Goal: Task Accomplishment & Management: Manage account settings

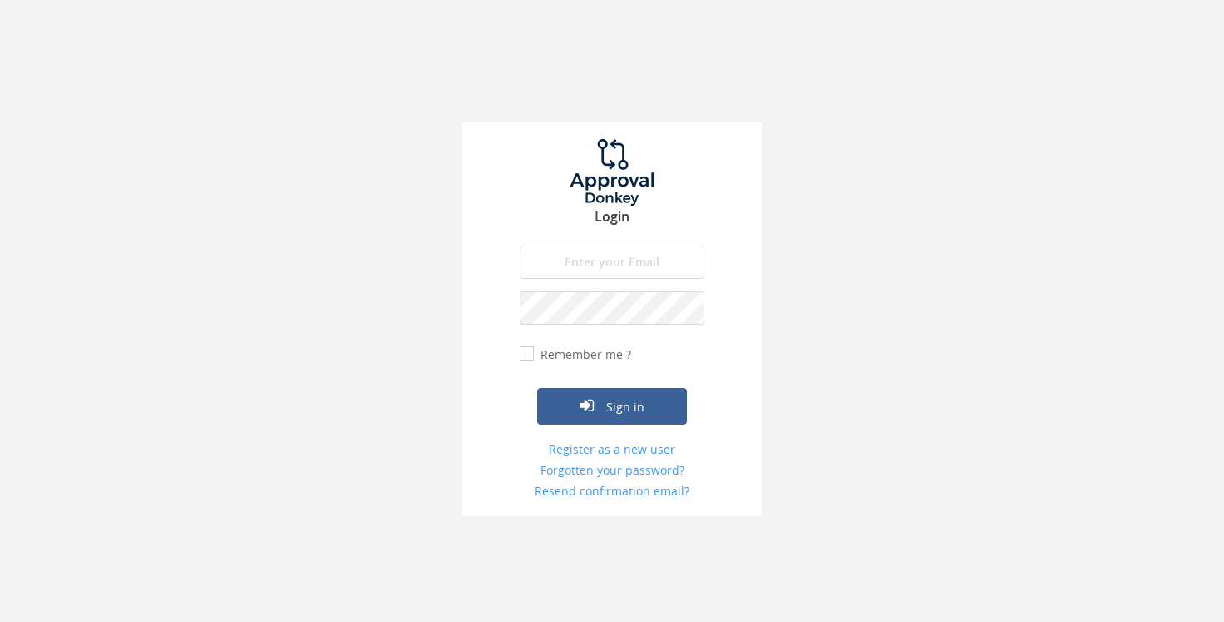
type input "[EMAIL_ADDRESS][DOMAIN_NAME]"
click at [612, 406] on button "Sign in" at bounding box center [612, 406] width 150 height 37
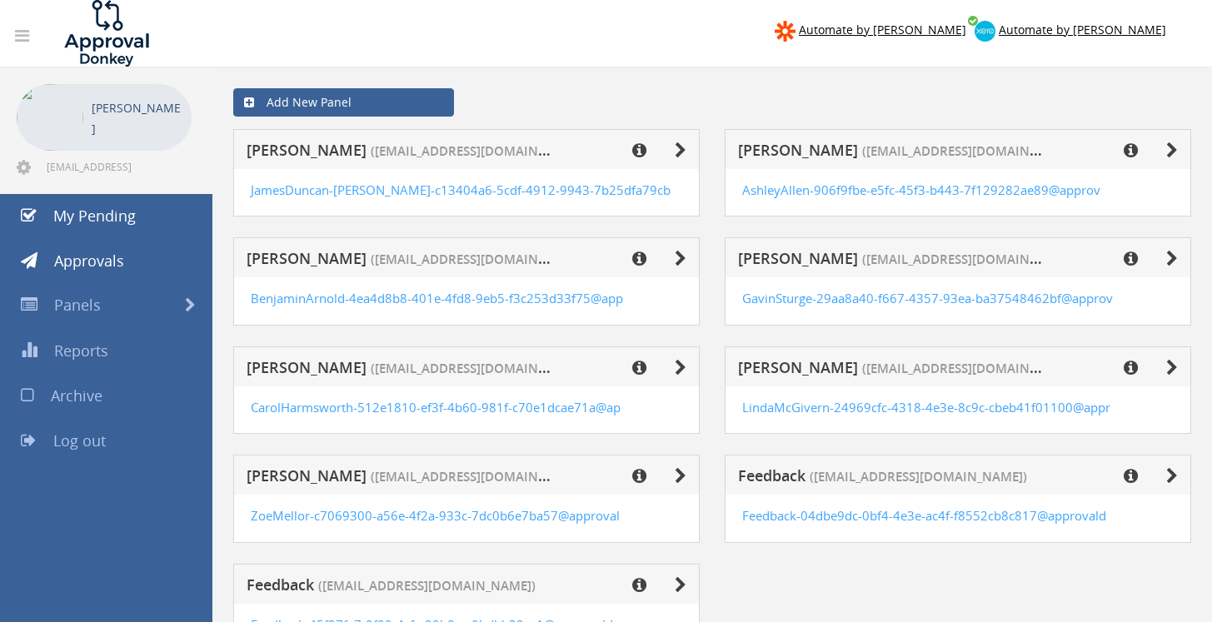
click at [1133, 369] on icon at bounding box center [1130, 368] width 14 height 17
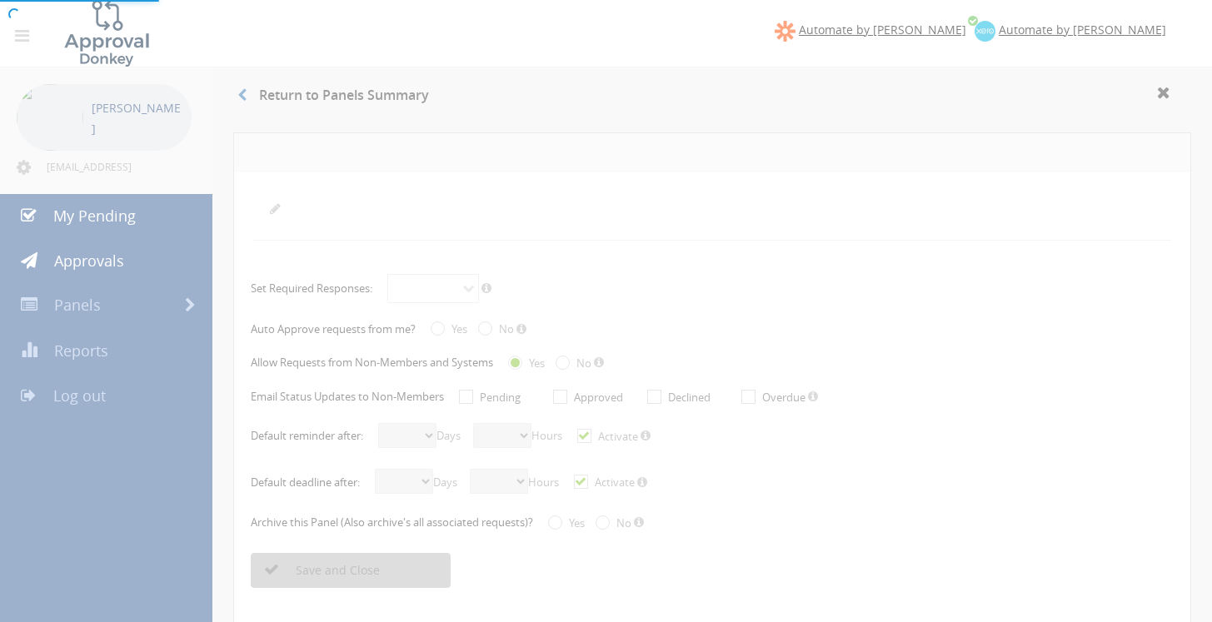
radio input "true"
select select "number:5"
select select "number:0"
checkbox input "true"
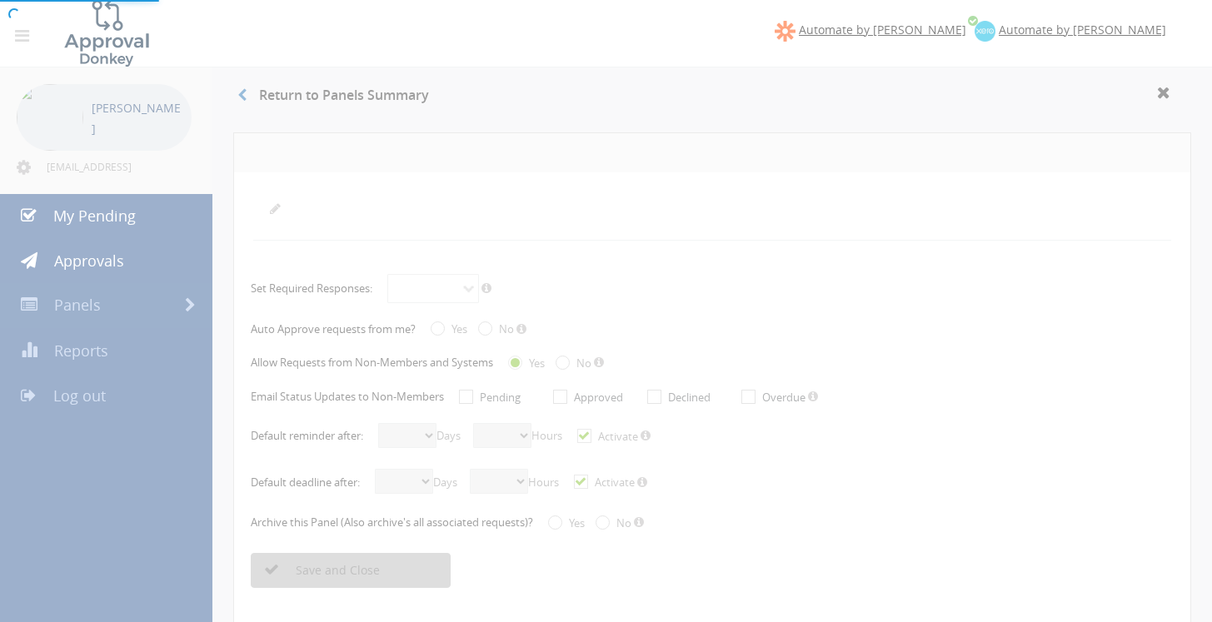
select select "number:15"
select select "number:0"
checkbox input "true"
radio input "true"
select select "number:0"
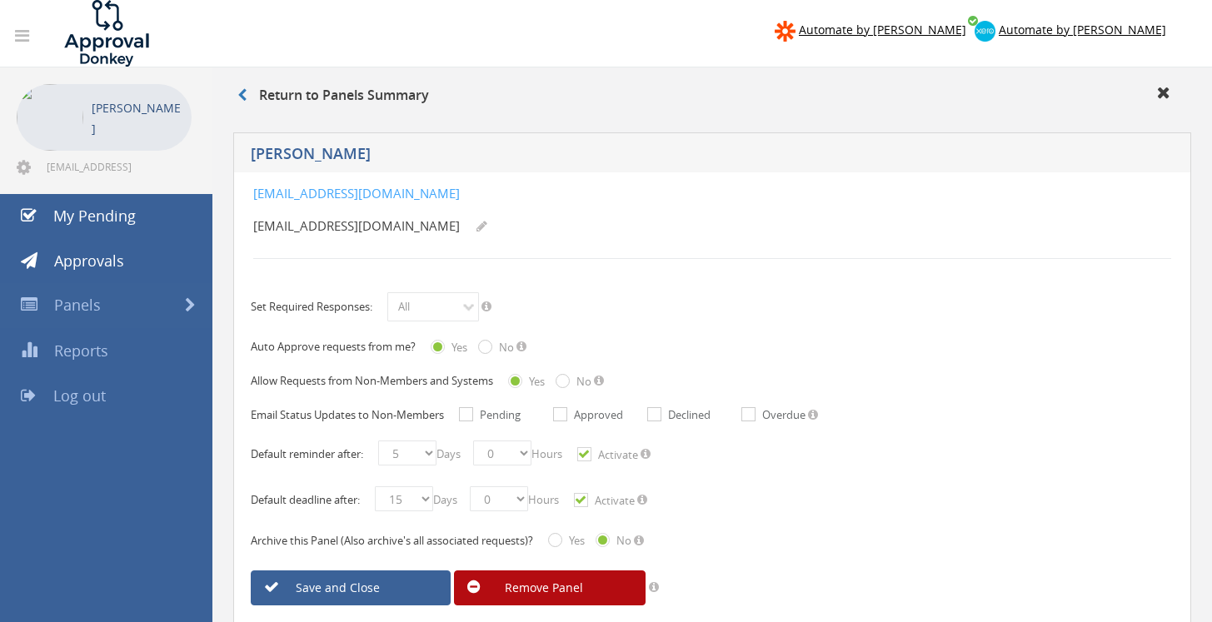
click at [348, 152] on h5 "[PERSON_NAME]" at bounding box center [575, 156] width 649 height 21
click at [82, 302] on span "Panels" at bounding box center [77, 305] width 47 height 20
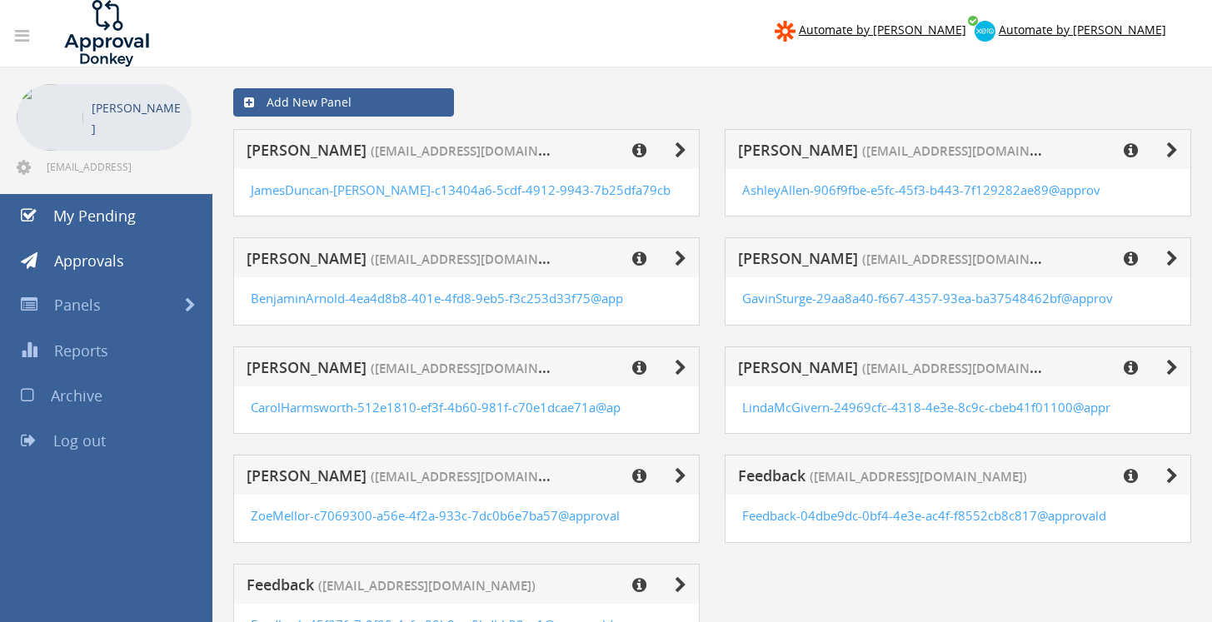
click at [1172, 368] on icon at bounding box center [1172, 368] width 12 height 17
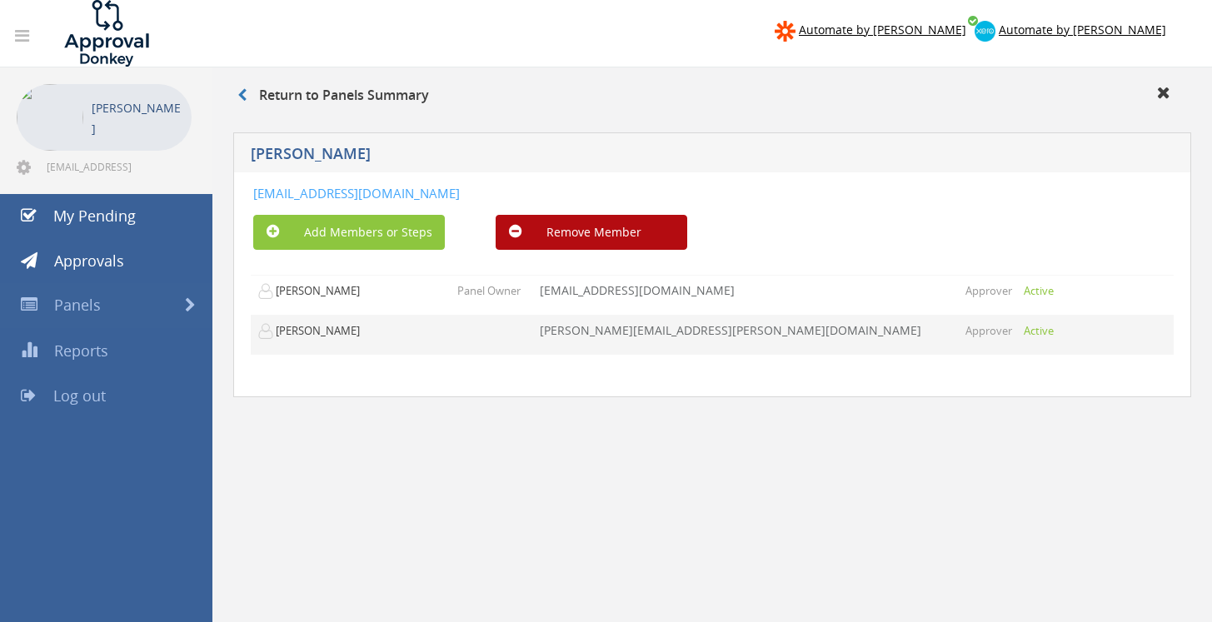
click at [662, 334] on td "[PERSON_NAME][EMAIL_ADDRESS][PERSON_NAME][DOMAIN_NAME]" at bounding box center [746, 335] width 426 height 40
click at [662, 333] on td "[PERSON_NAME][EMAIL_ADDRESS][PERSON_NAME][DOMAIN_NAME]" at bounding box center [746, 335] width 426 height 40
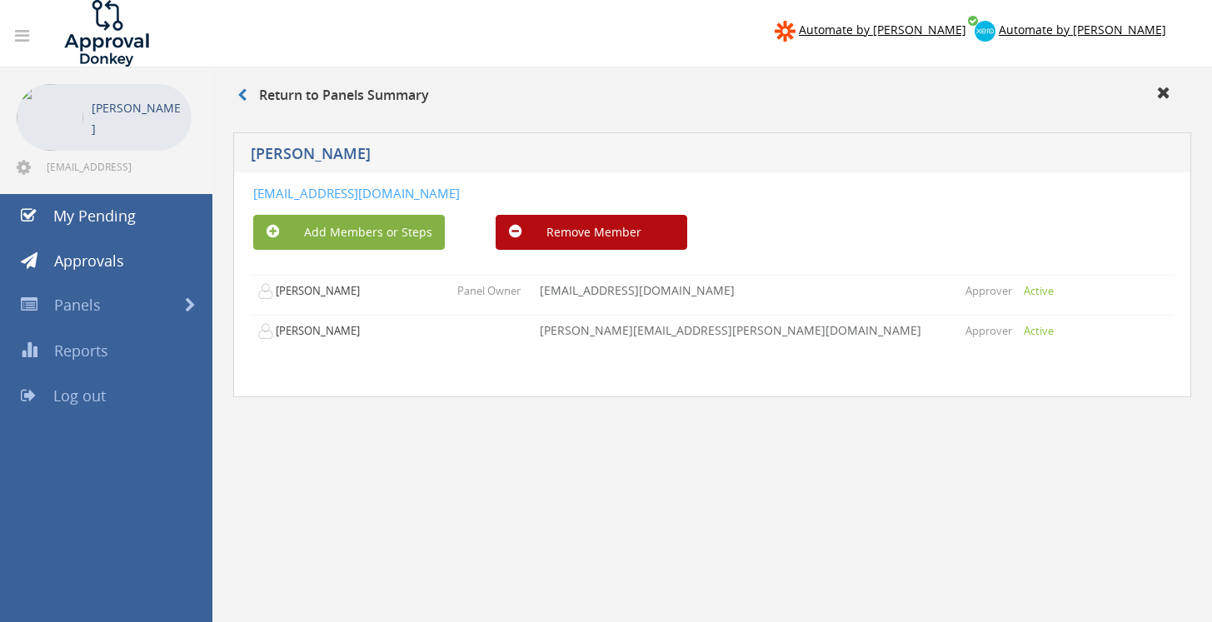
click at [366, 237] on button "Add Members or Steps" at bounding box center [349, 232] width 192 height 35
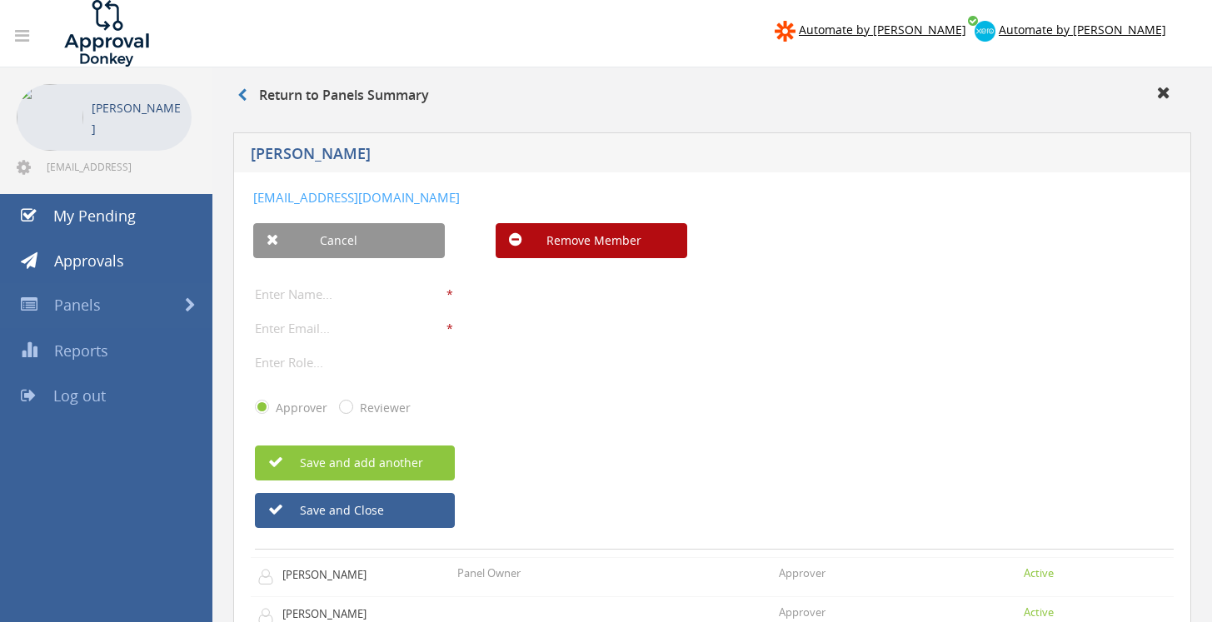
click at [371, 153] on h5 "[PERSON_NAME]" at bounding box center [575, 156] width 649 height 21
click at [370, 152] on h5 "[PERSON_NAME]" at bounding box center [575, 156] width 649 height 21
paste input "[PERSON_NAME][EMAIL_ADDRESS][PERSON_NAME][DOMAIN_NAME]"
type input "[PERSON_NAME][EMAIL_ADDRESS][PERSON_NAME][DOMAIN_NAME]"
click at [274, 295] on input "text" at bounding box center [351, 294] width 192 height 22
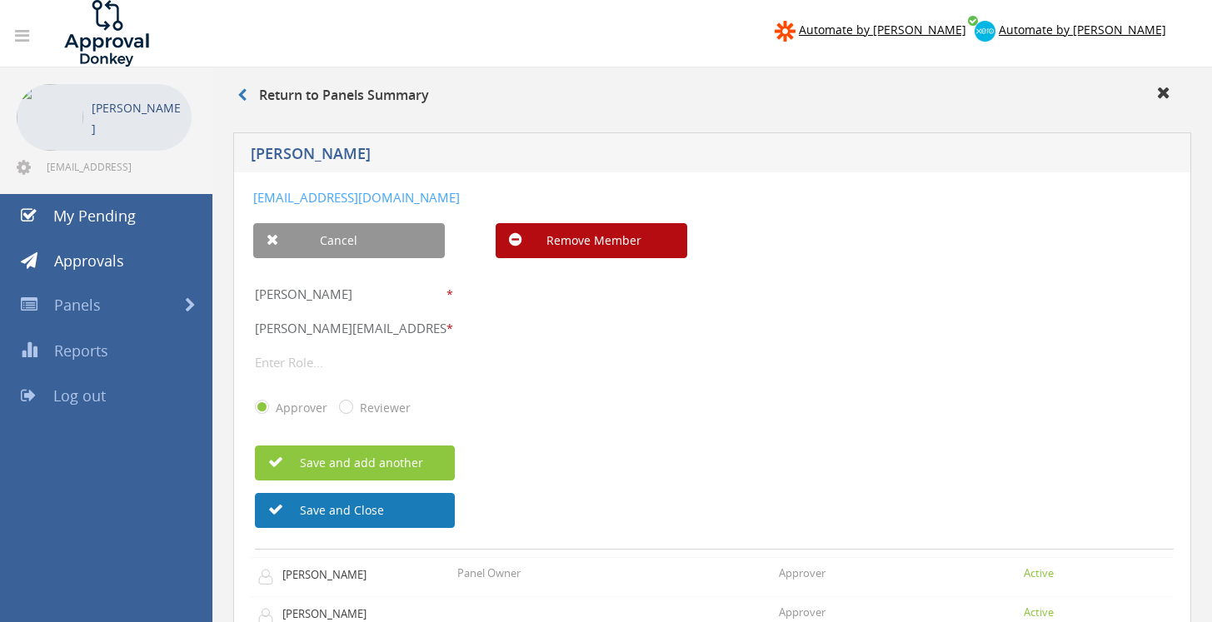
type input "[PERSON_NAME]"
click at [374, 505] on button "Save and Close" at bounding box center [355, 510] width 200 height 35
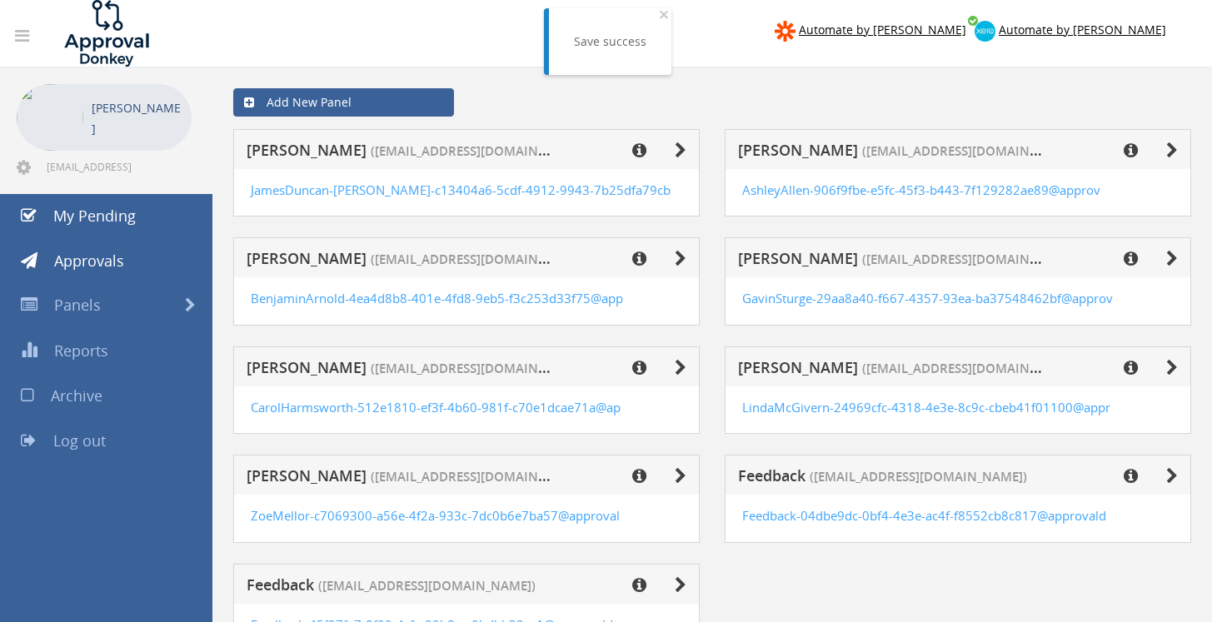
click at [79, 303] on span "Panels" at bounding box center [77, 305] width 47 height 20
click at [183, 304] on link "Panels" at bounding box center [106, 305] width 212 height 45
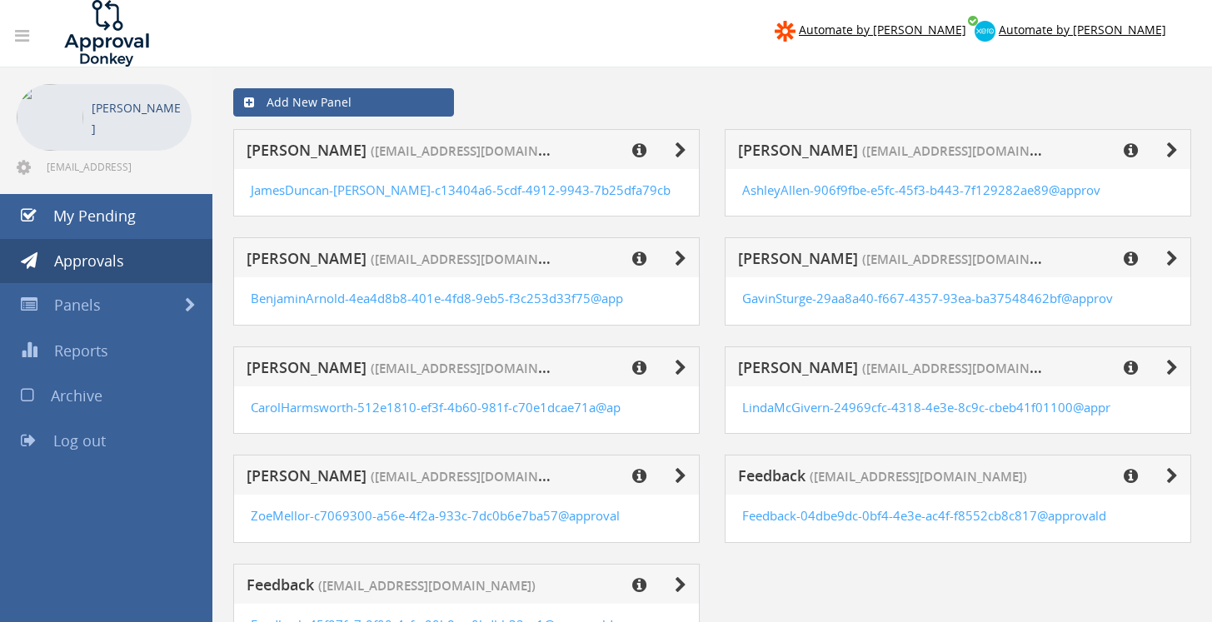
click at [83, 258] on span "Approvals" at bounding box center [89, 261] width 70 height 20
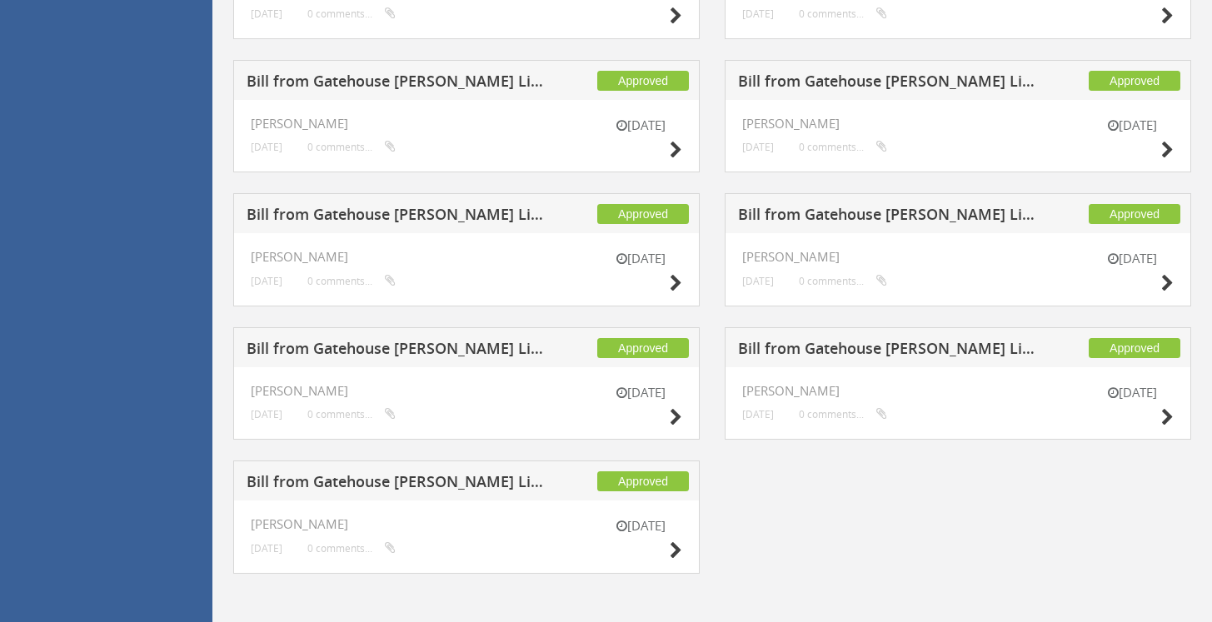
scroll to position [144, 0]
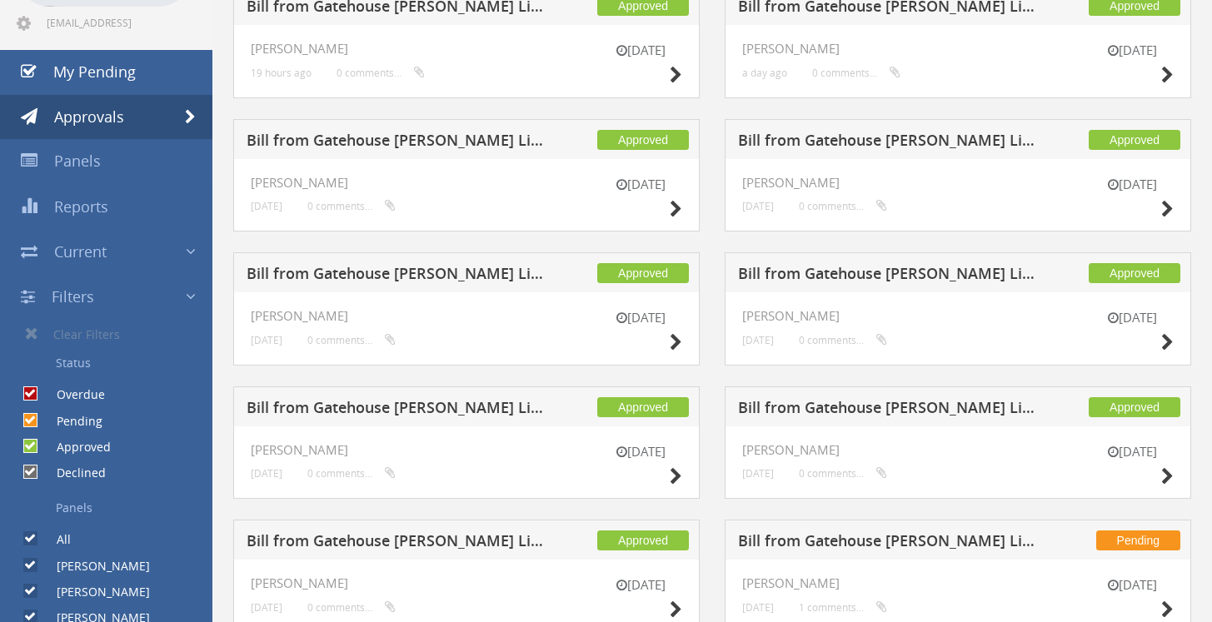
click at [67, 158] on span "Panels" at bounding box center [77, 161] width 47 height 20
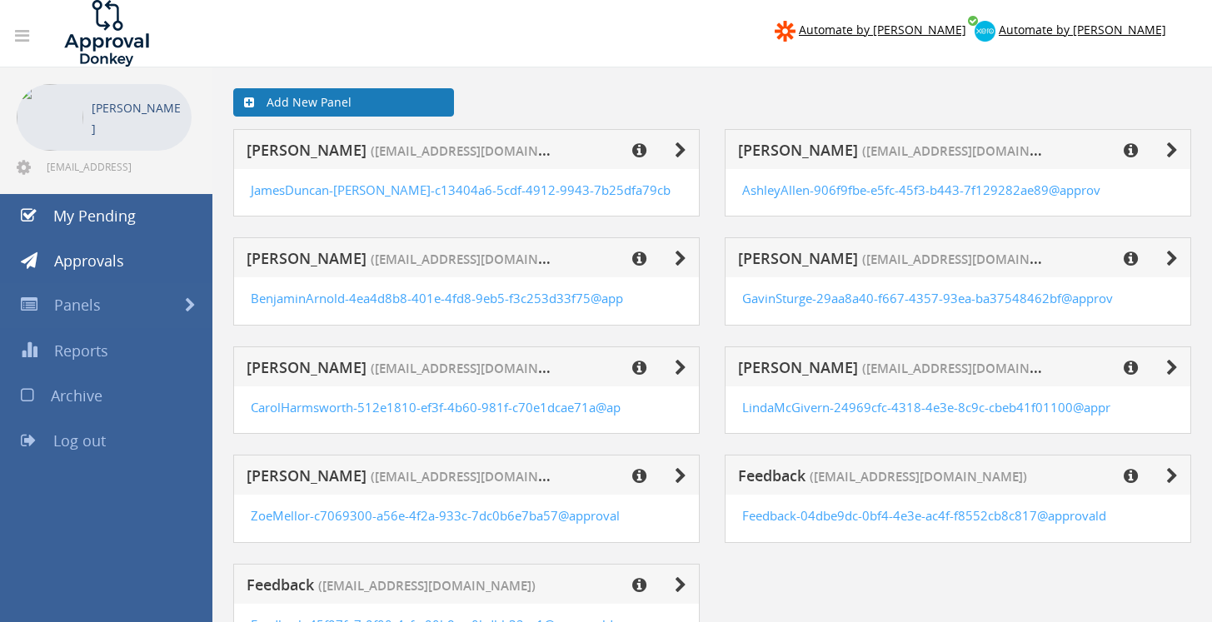
click at [304, 102] on link "Add New Panel" at bounding box center [343, 102] width 221 height 28
click at [1171, 366] on icon at bounding box center [1172, 368] width 12 height 17
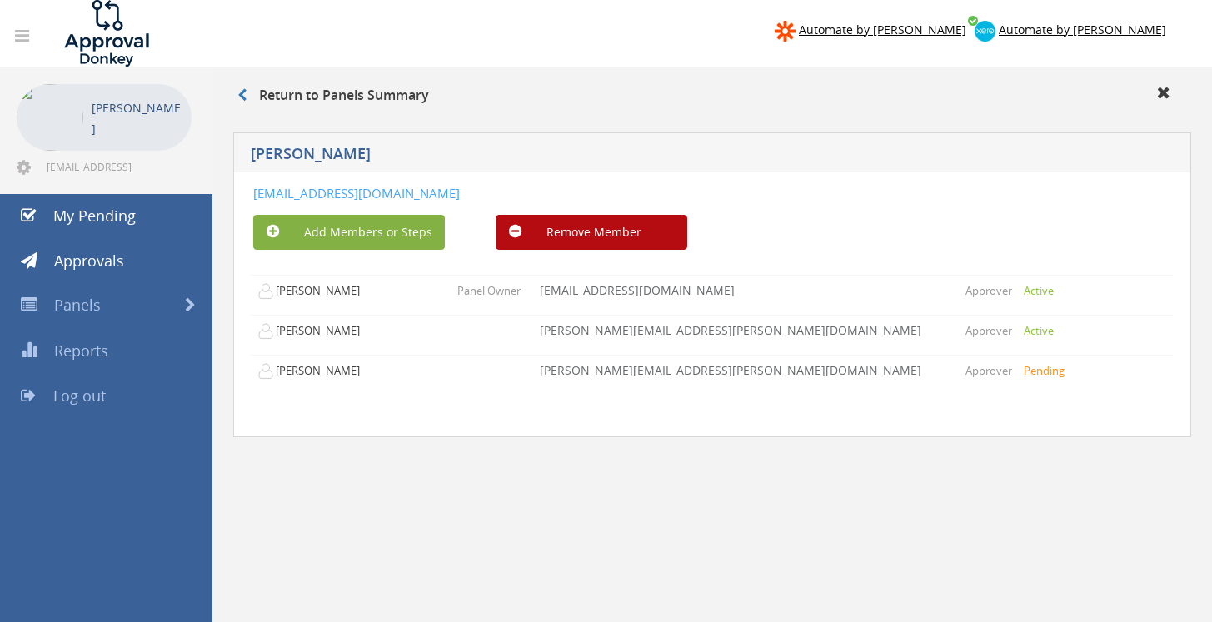
click at [391, 232] on button "Add Members or Steps" at bounding box center [349, 232] width 192 height 35
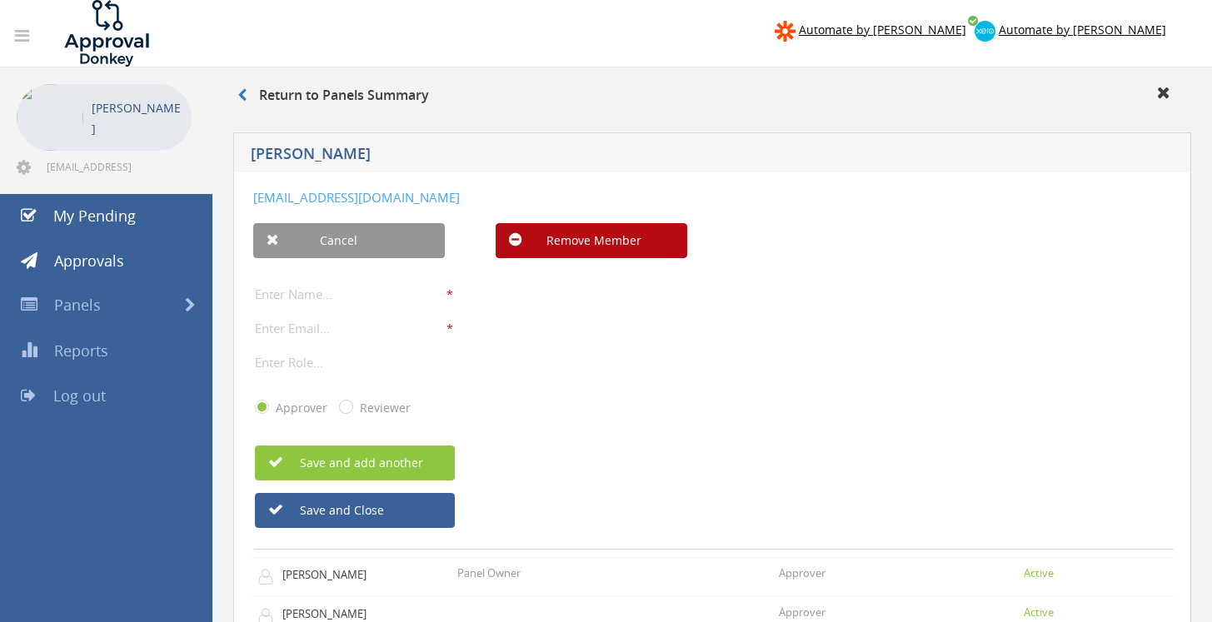
click at [346, 200] on link "[EMAIL_ADDRESS][DOMAIN_NAME]" at bounding box center [356, 197] width 207 height 17
click at [411, 197] on link "[EMAIL_ADDRESS][DOMAIN_NAME]" at bounding box center [356, 197] width 207 height 17
click at [366, 194] on link "[EMAIL_ADDRESS][DOMAIN_NAME]" at bounding box center [356, 197] width 207 height 17
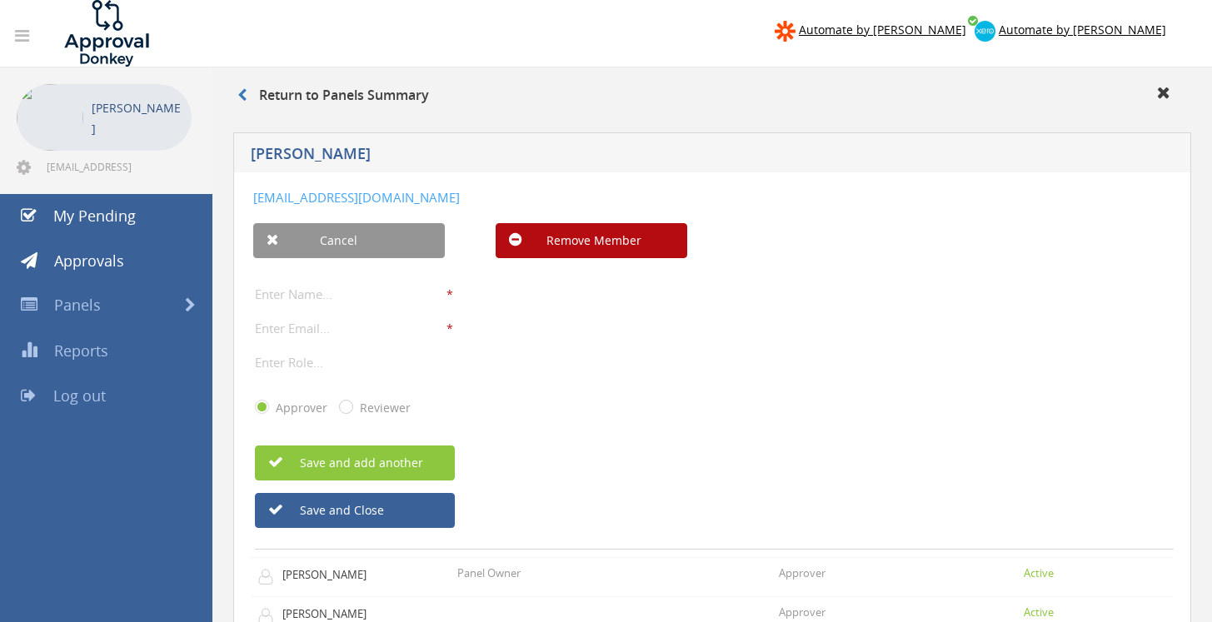
click at [22, 37] on icon at bounding box center [22, 35] width 14 height 17
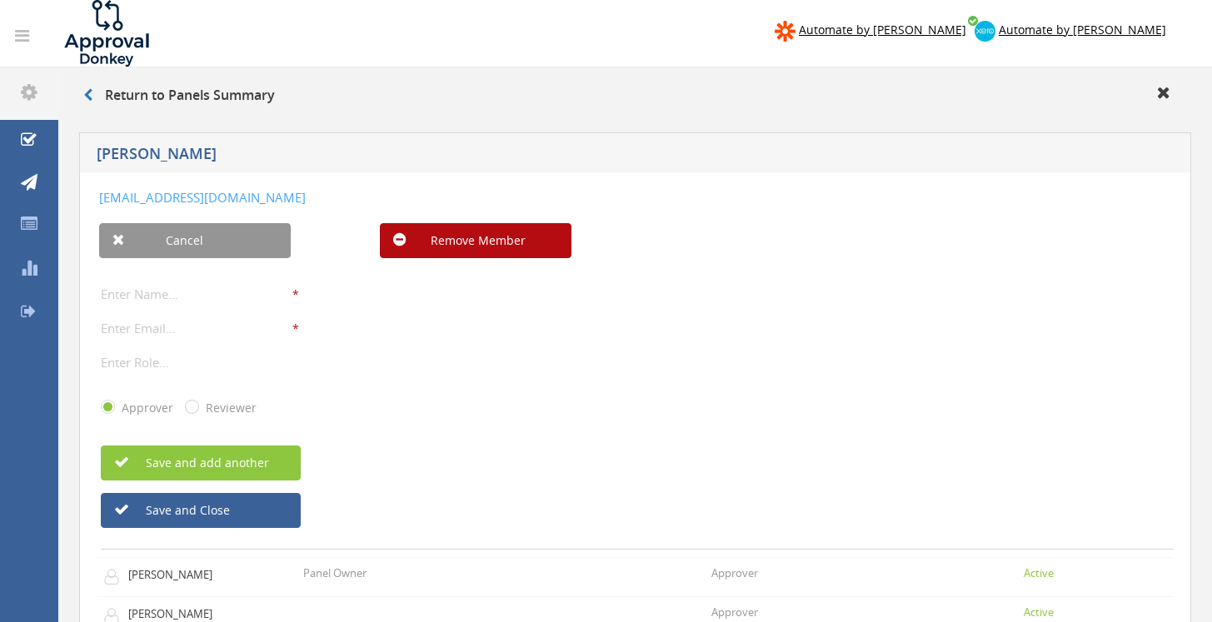
scroll to position [203, 0]
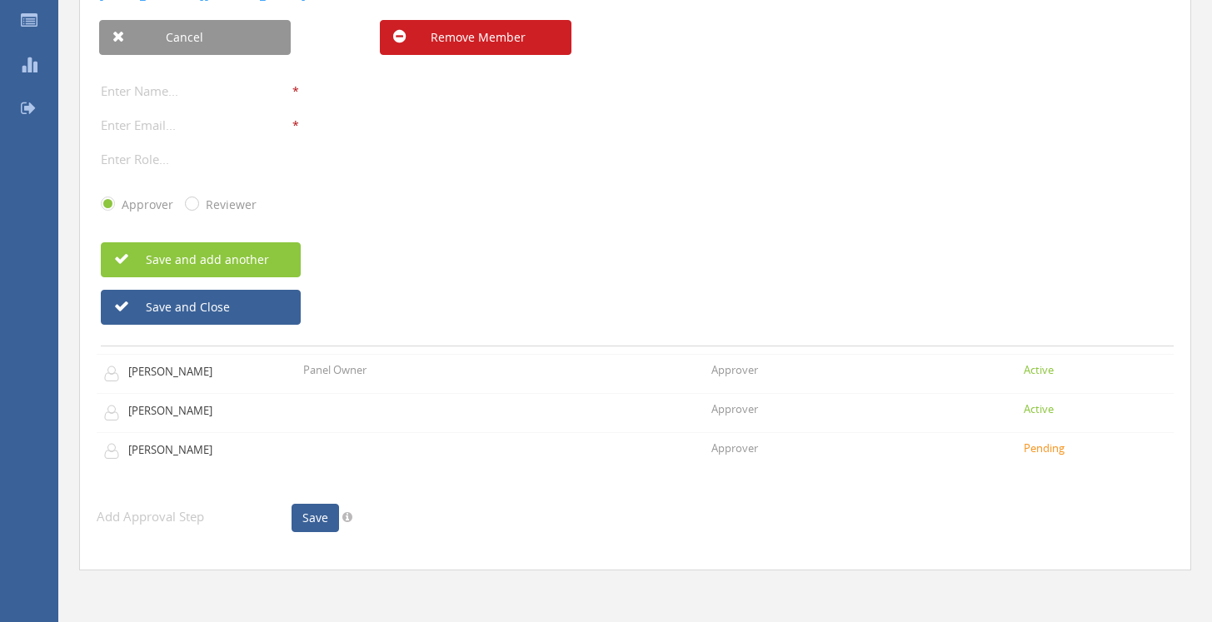
click at [504, 32] on button "Remove Member" at bounding box center [476, 37] width 192 height 35
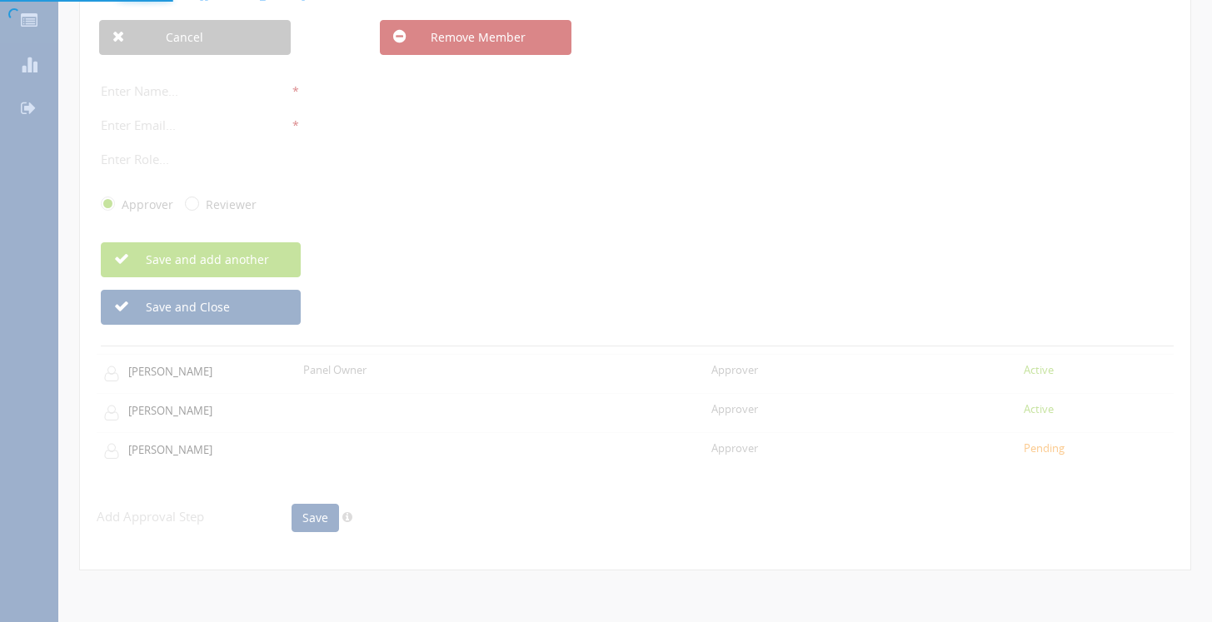
scroll to position [67, 0]
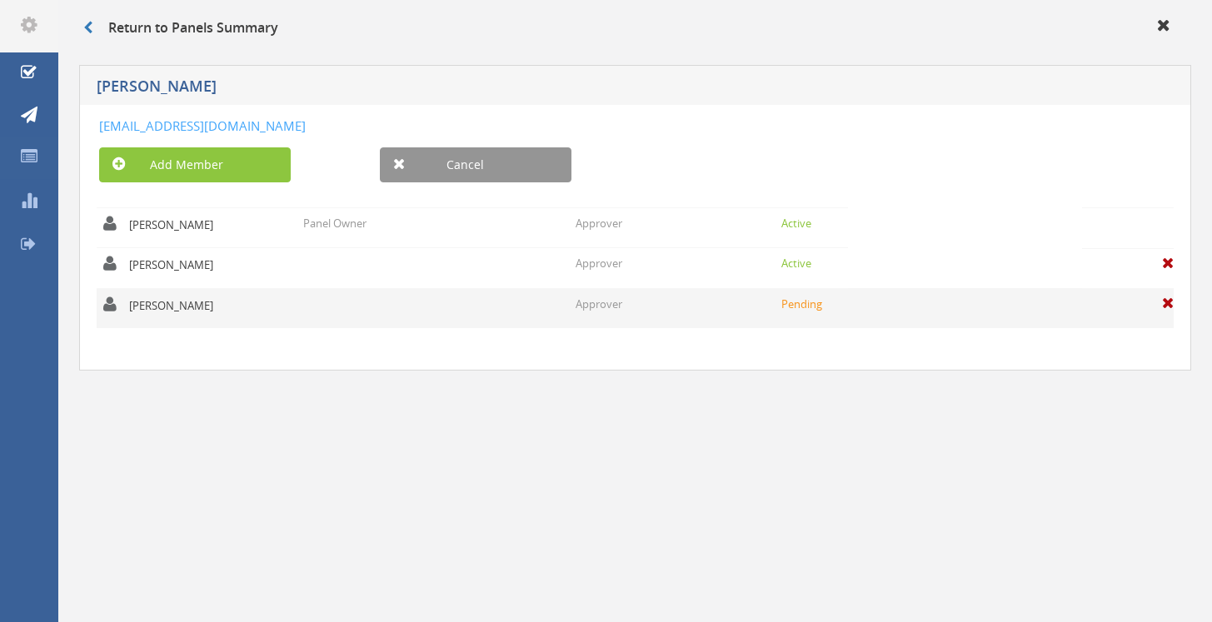
click at [1168, 301] on span at bounding box center [1168, 303] width 12 height 15
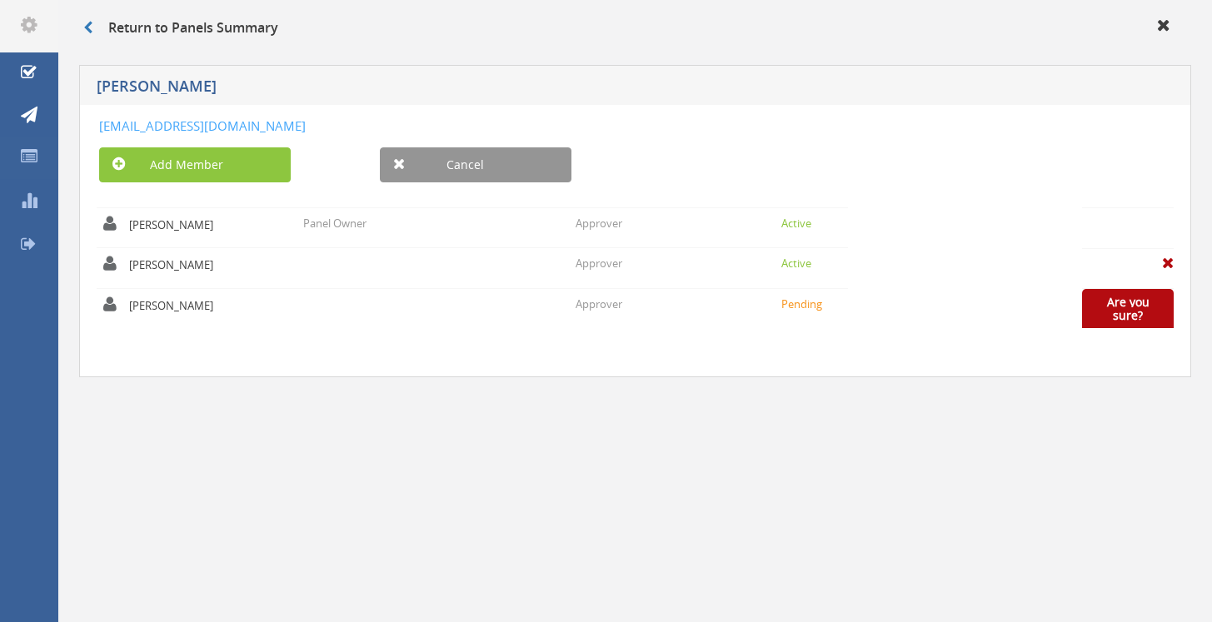
scroll to position [0, 0]
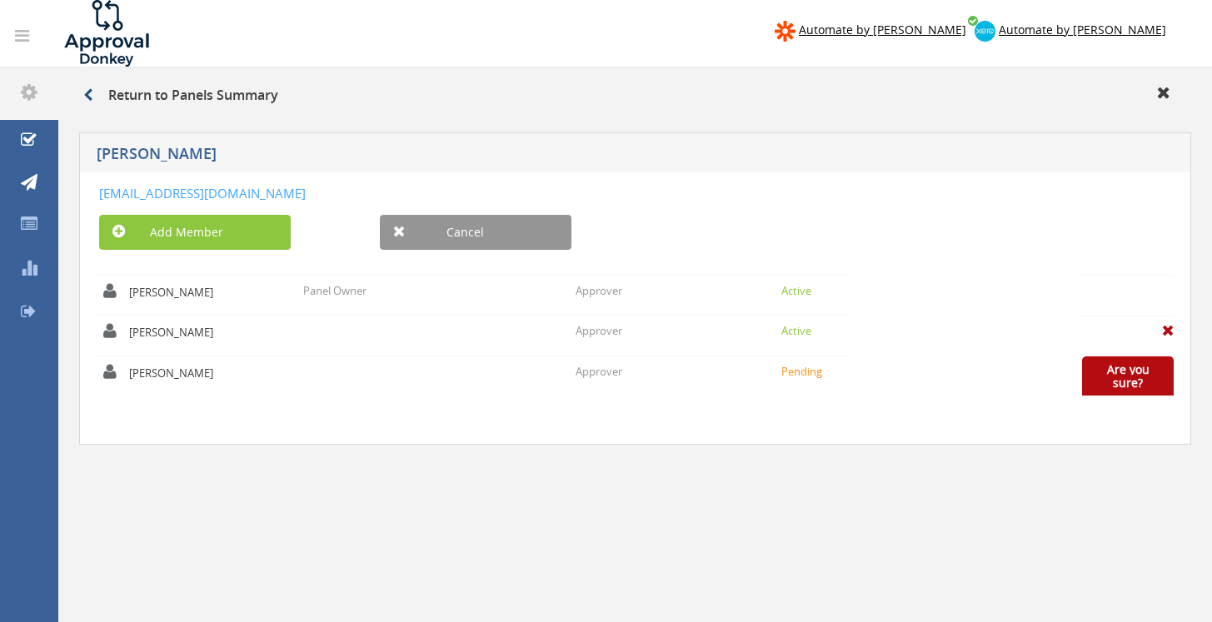
click at [87, 87] on link at bounding box center [95, 95] width 25 height 18
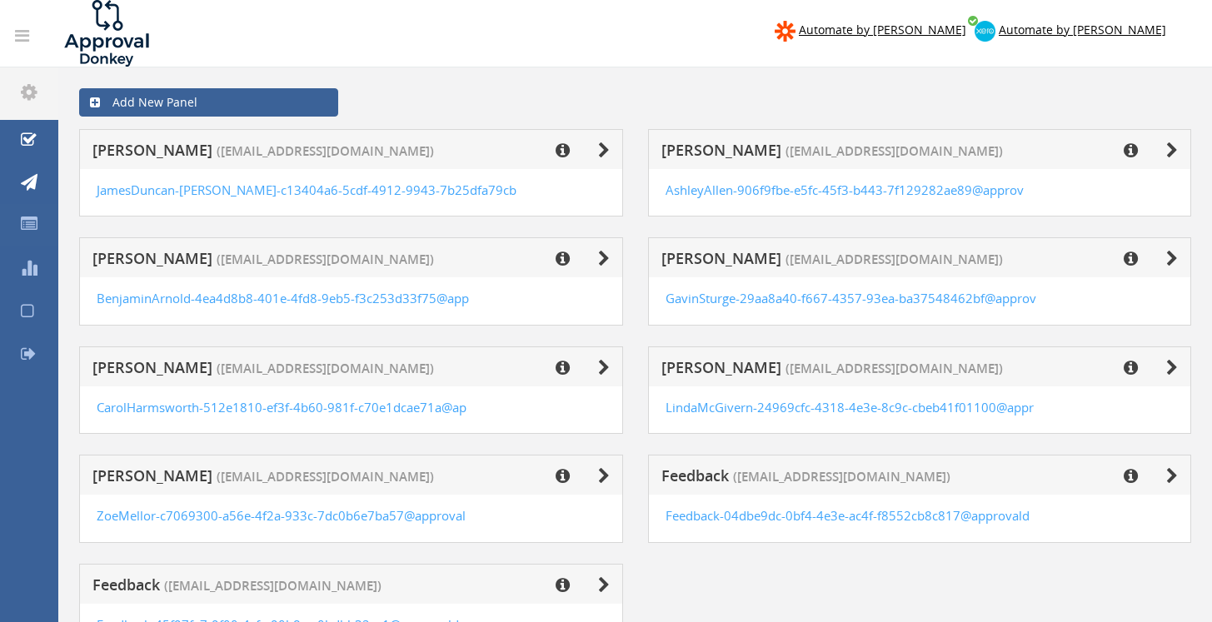
click at [565, 151] on icon at bounding box center [562, 150] width 14 height 17
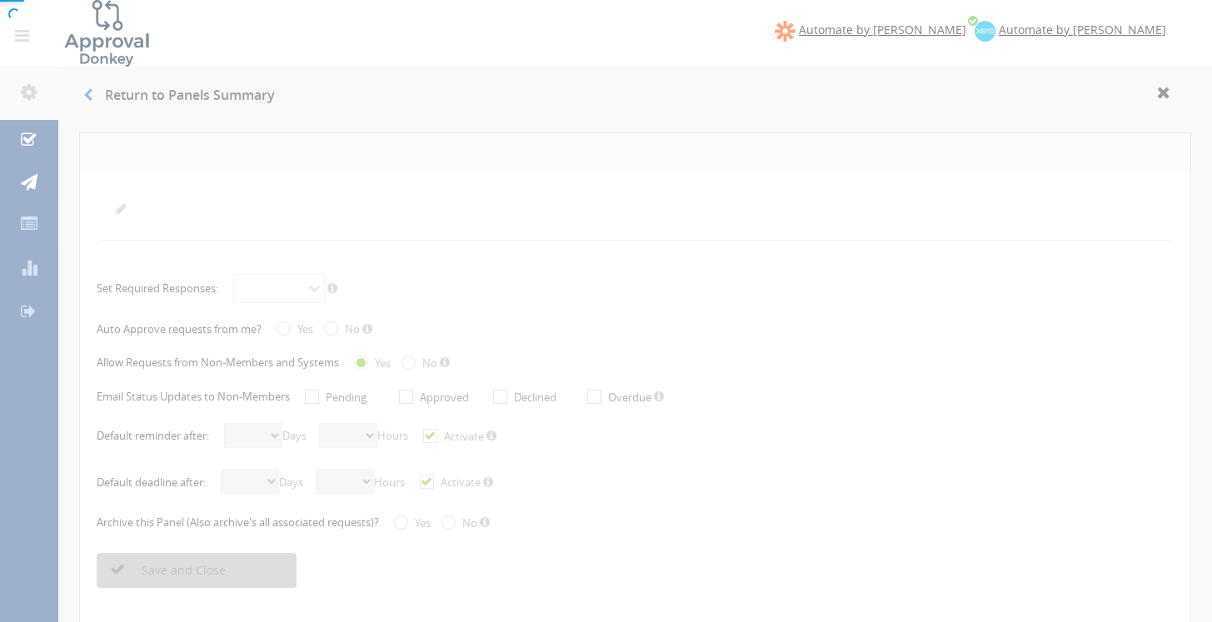
radio input "true"
select select "number:5"
select select "number:0"
checkbox input "true"
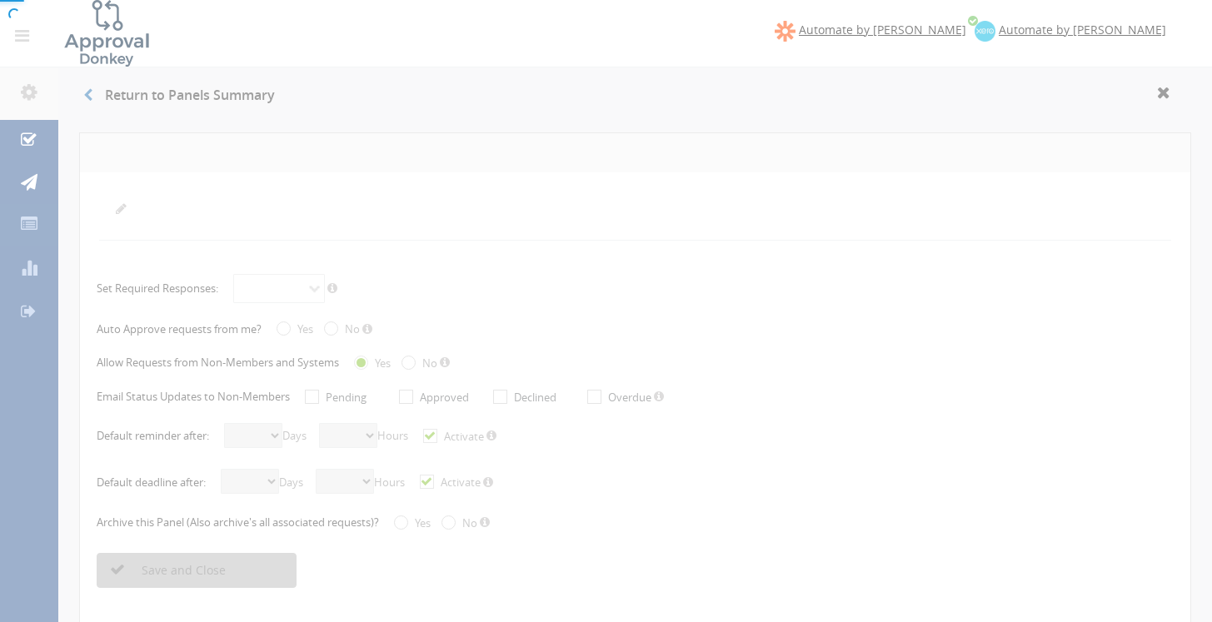
select select "number:15"
select select "number:0"
checkbox input "true"
radio input "true"
select select "number:0"
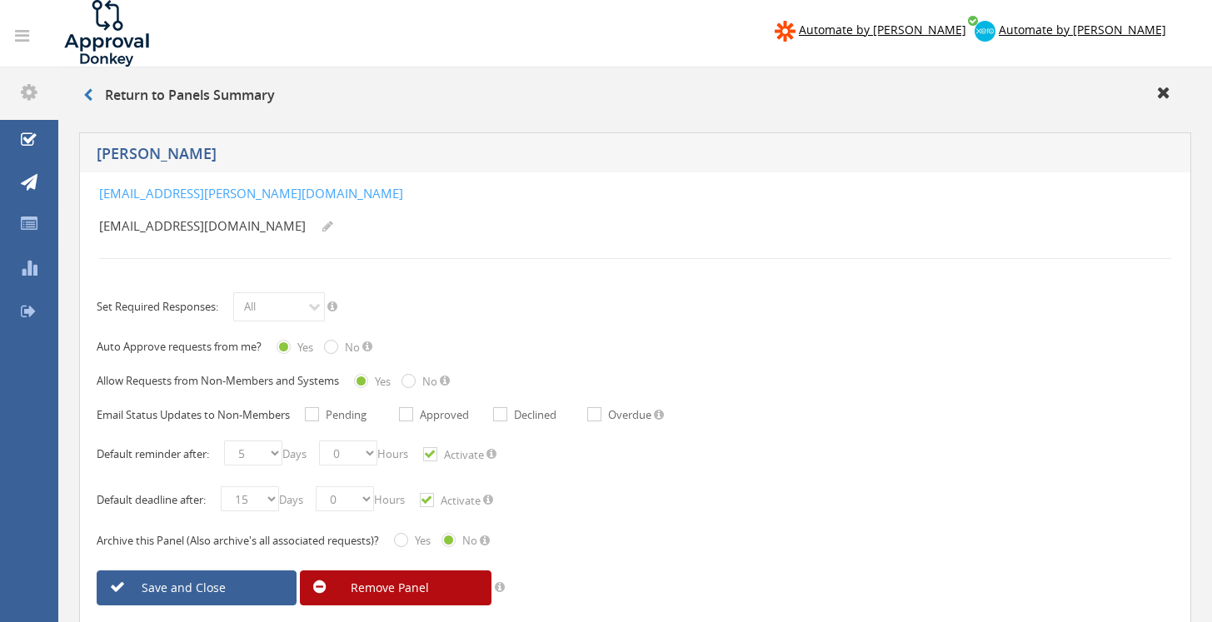
scroll to position [77, 0]
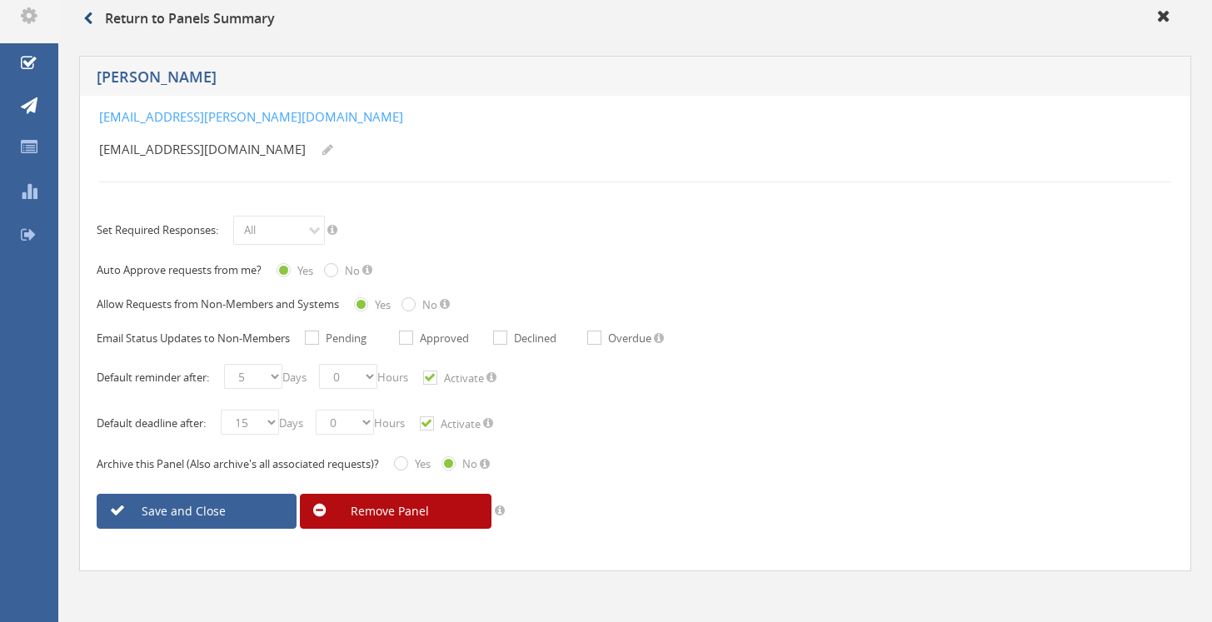
click at [87, 22] on icon at bounding box center [87, 18] width 9 height 13
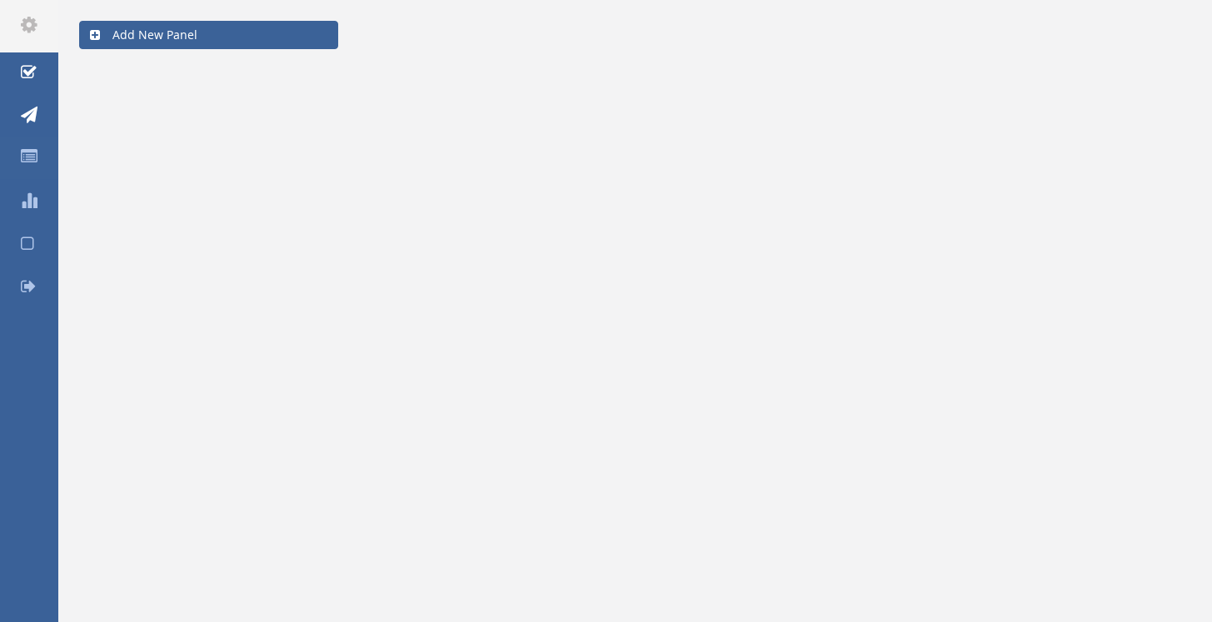
scroll to position [67, 0]
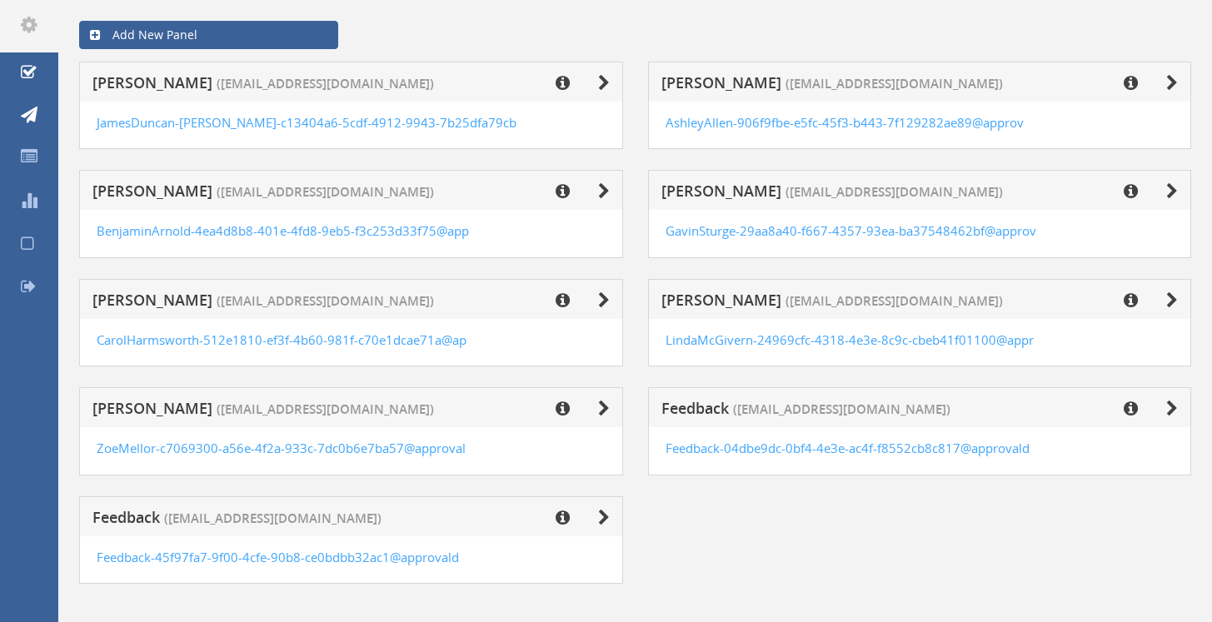
click at [603, 81] on icon at bounding box center [604, 83] width 12 height 17
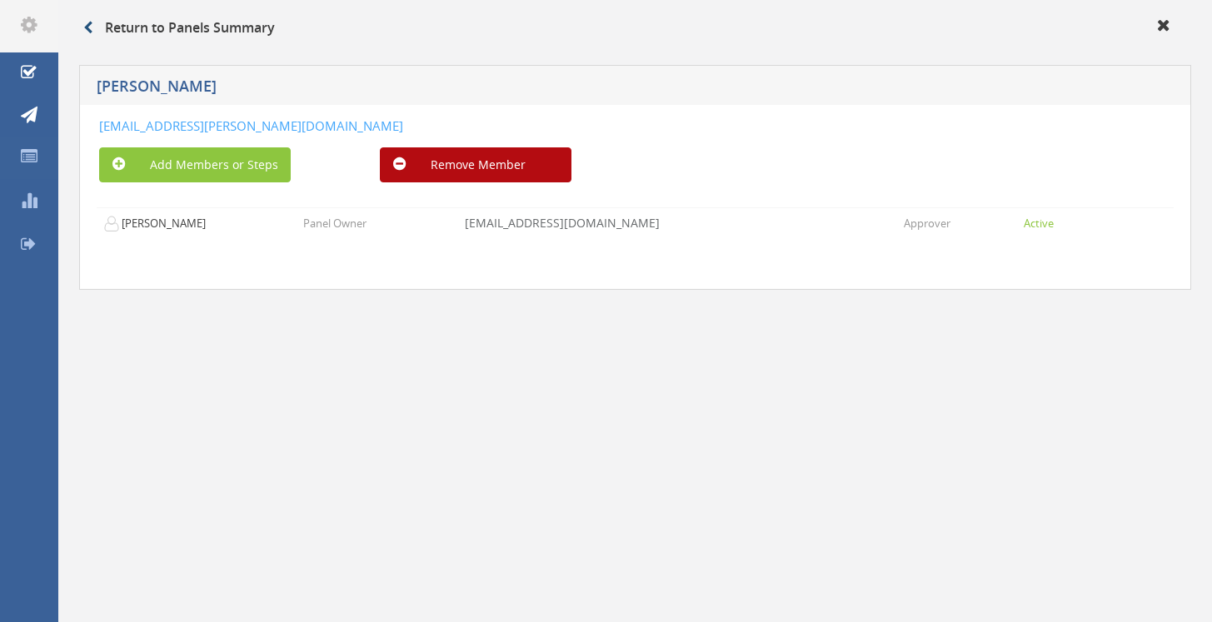
click at [92, 34] on link at bounding box center [94, 27] width 22 height 18
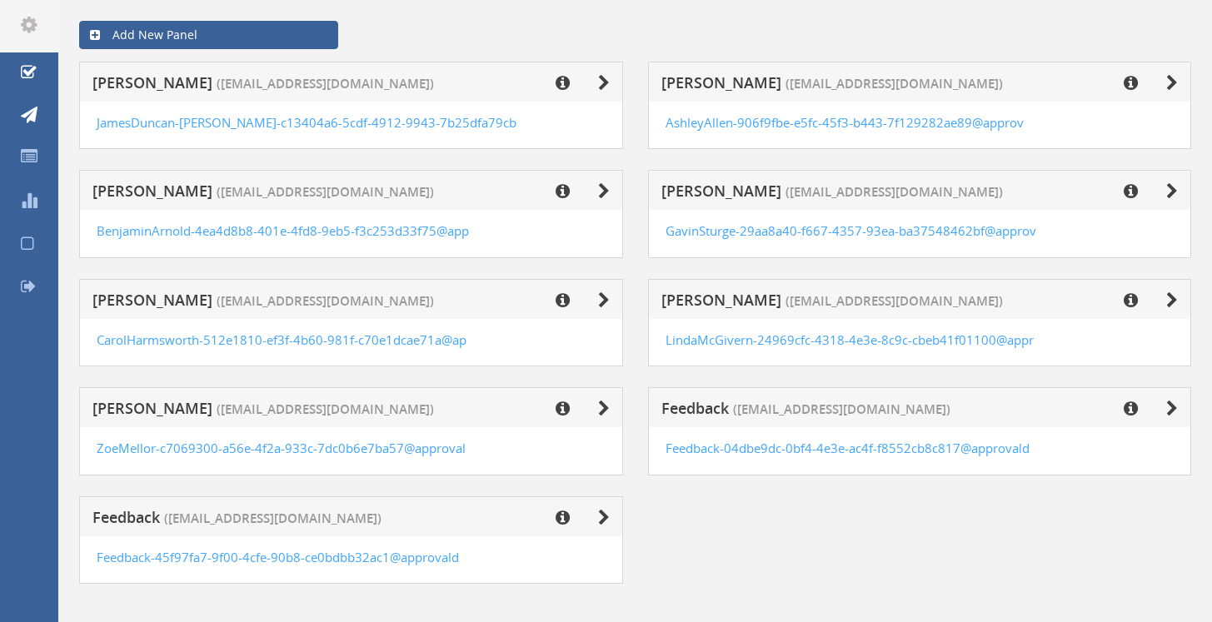
click at [560, 85] on icon at bounding box center [562, 83] width 14 height 17
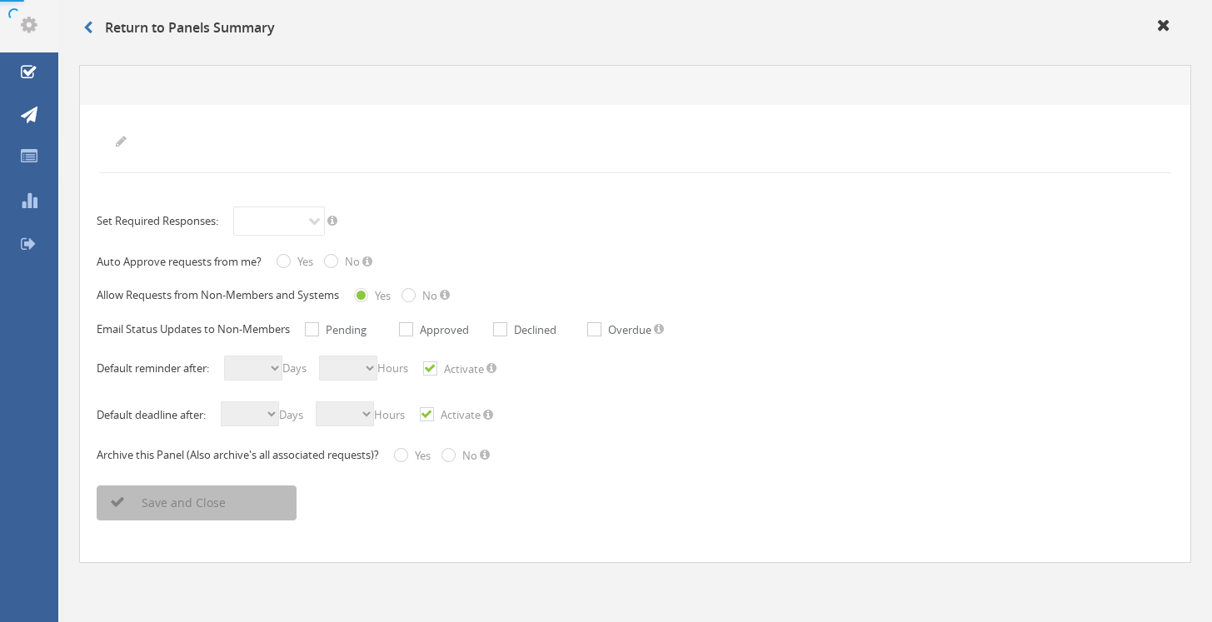
radio input "true"
select select "number:5"
select select "number:0"
checkbox input "true"
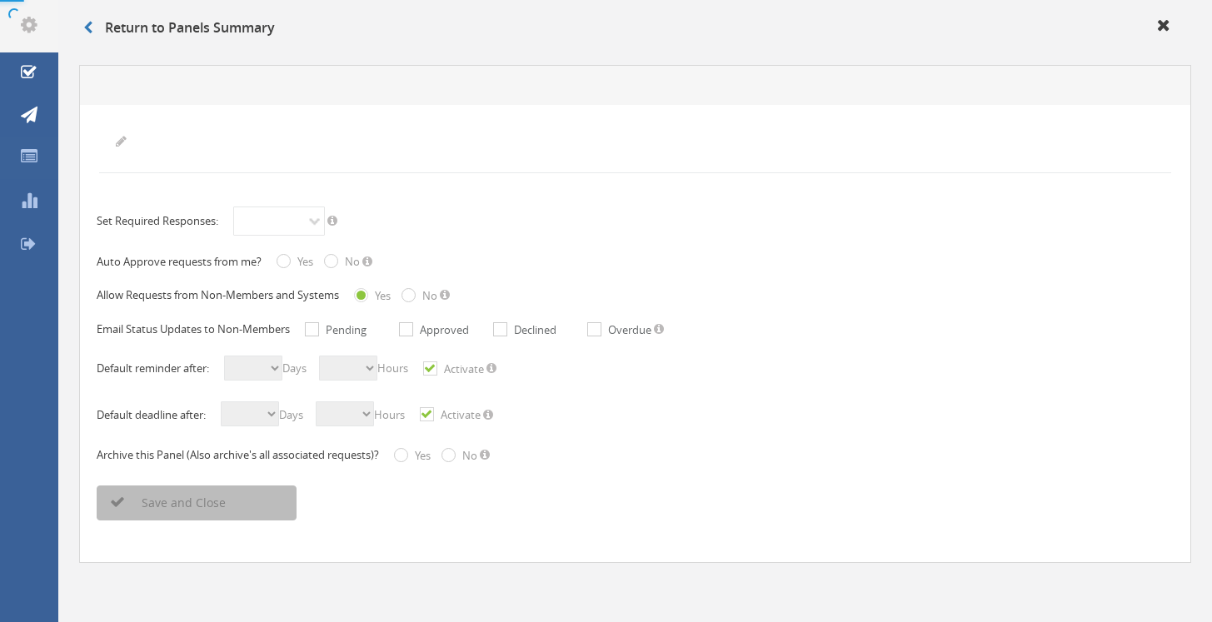
select select "number:15"
select select "number:0"
checkbox input "true"
radio input "true"
select select "number:0"
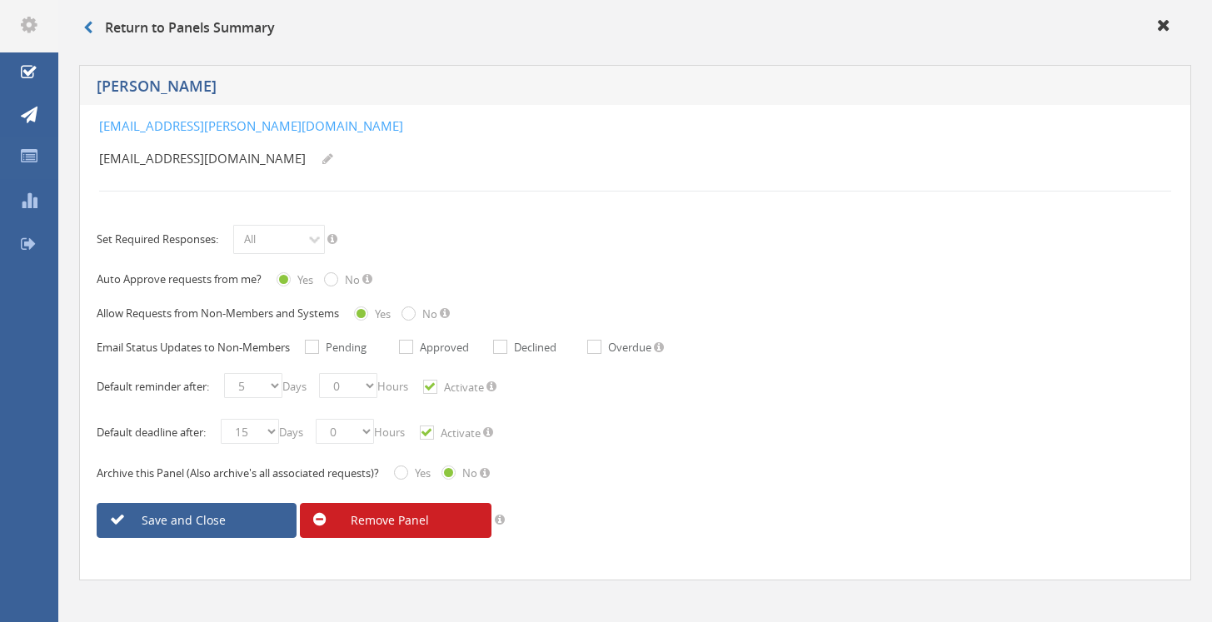
click at [371, 521] on link "Remove Panel" at bounding box center [396, 520] width 192 height 35
click at [441, 515] on link "Are you sure?" at bounding box center [396, 520] width 192 height 35
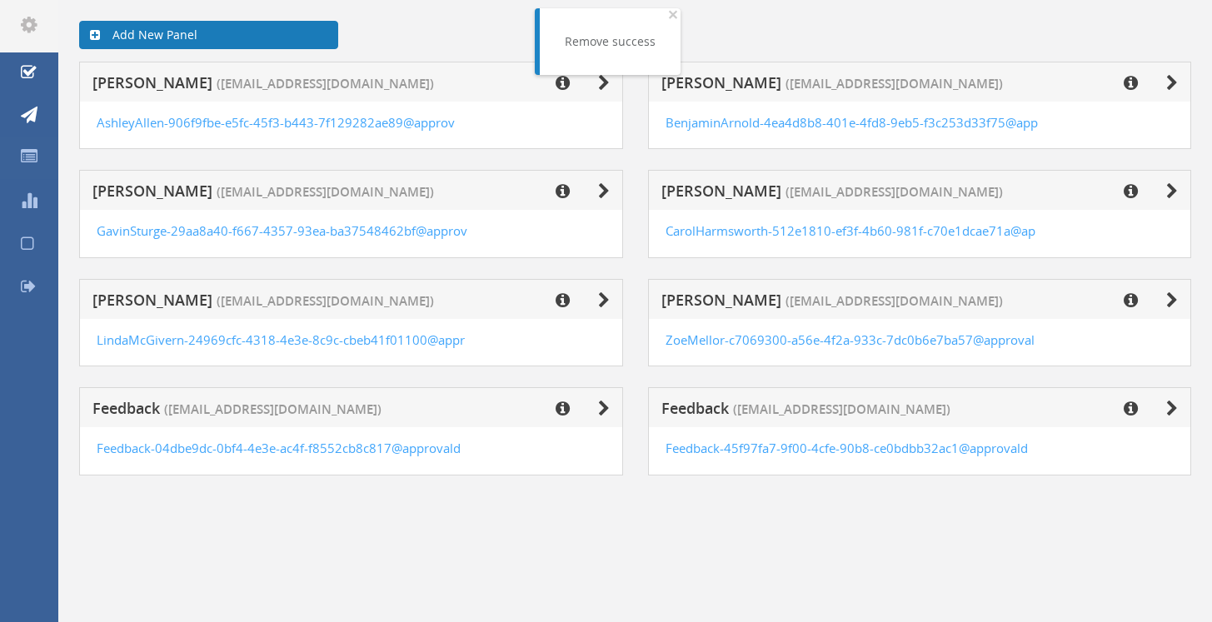
click at [212, 35] on link "Add New Panel" at bounding box center [208, 35] width 259 height 28
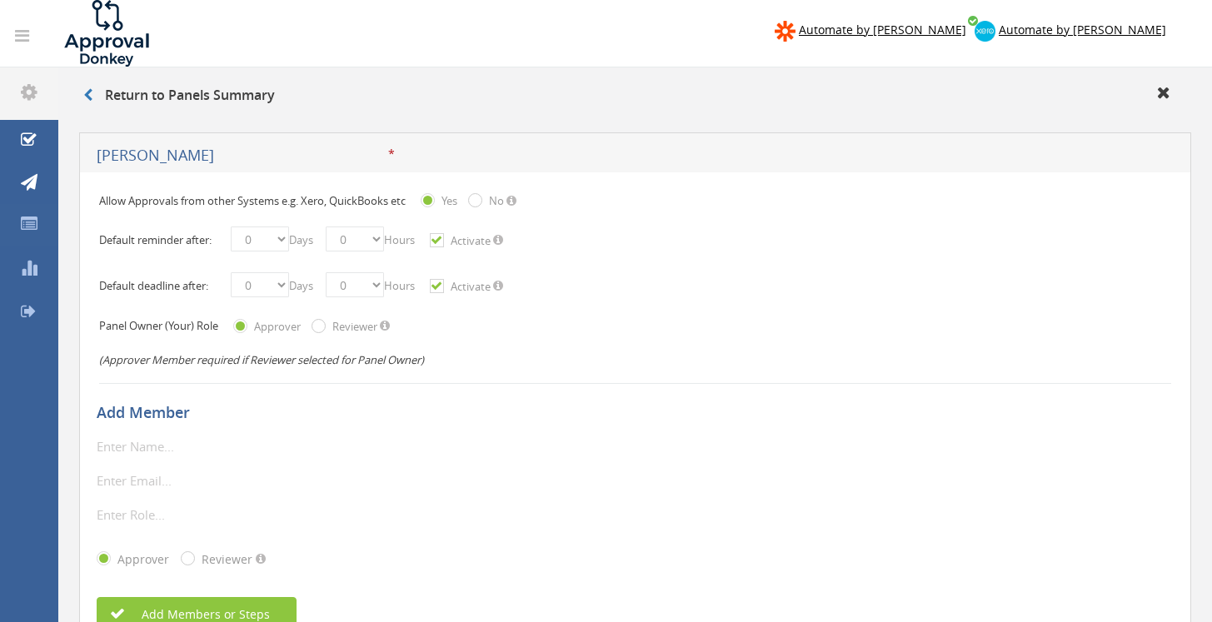
type input "[PERSON_NAME]"
select select "number:5"
select select "number:15"
type input "[PERSON_NAME]"
click at [276, 442] on input "[PERSON_NAME]" at bounding box center [193, 447] width 192 height 22
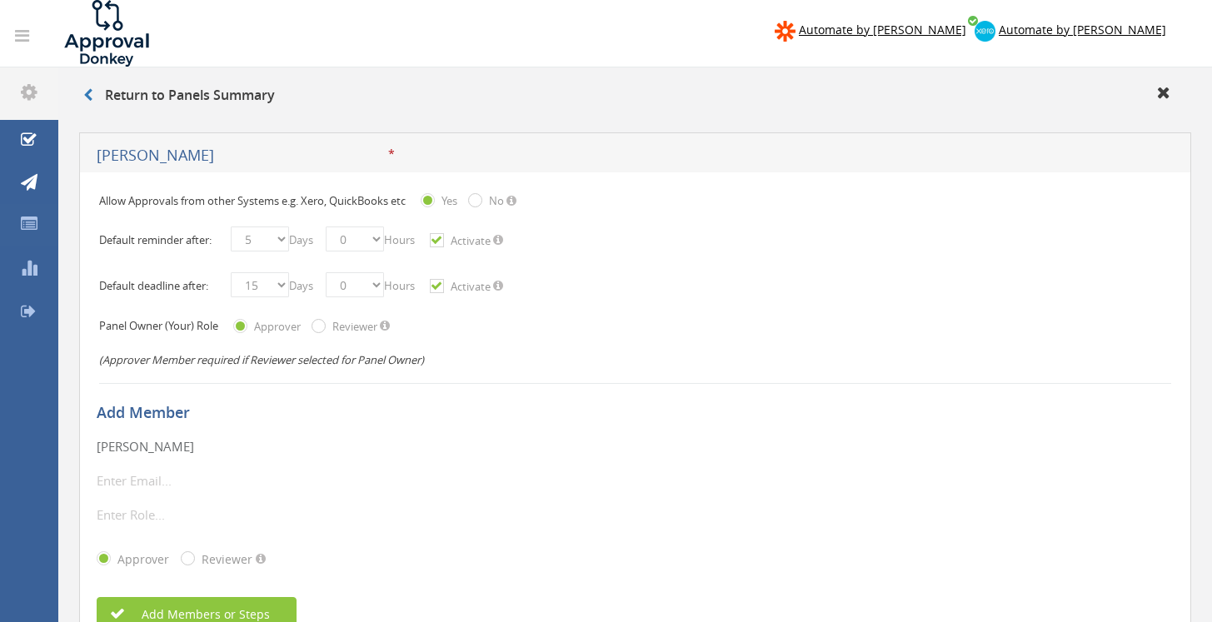
click at [145, 471] on input "email" at bounding box center [193, 481] width 192 height 22
paste input "[PERSON_NAME][EMAIL_ADDRESS][PERSON_NAME][DOMAIN_NAME]"
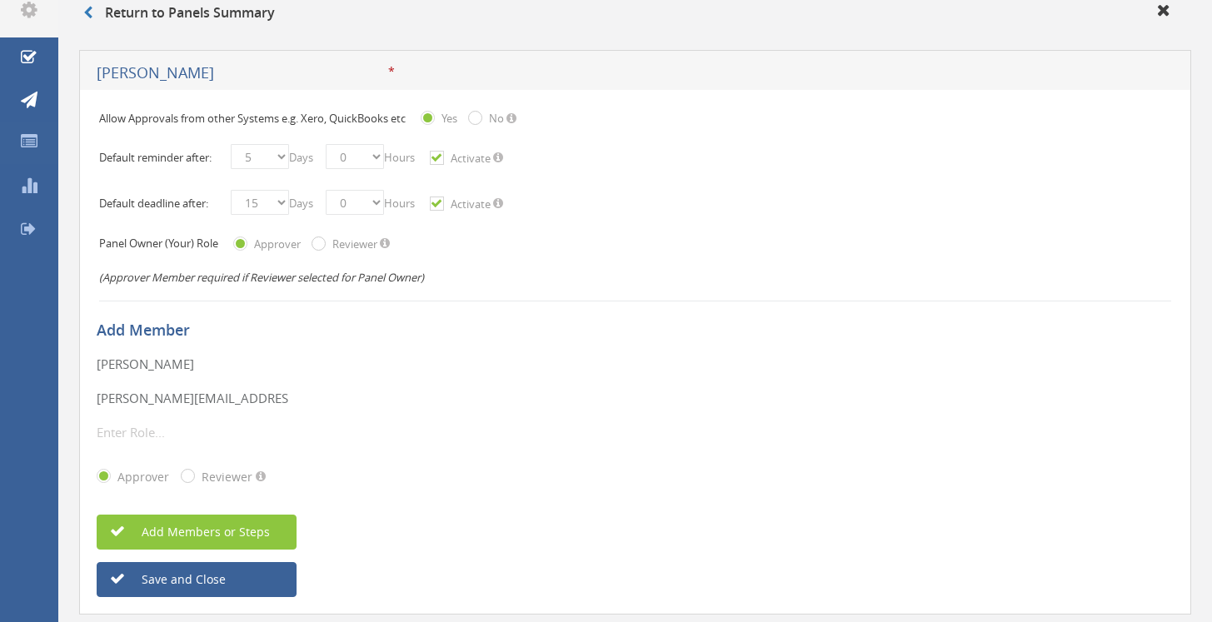
scroll to position [126, 0]
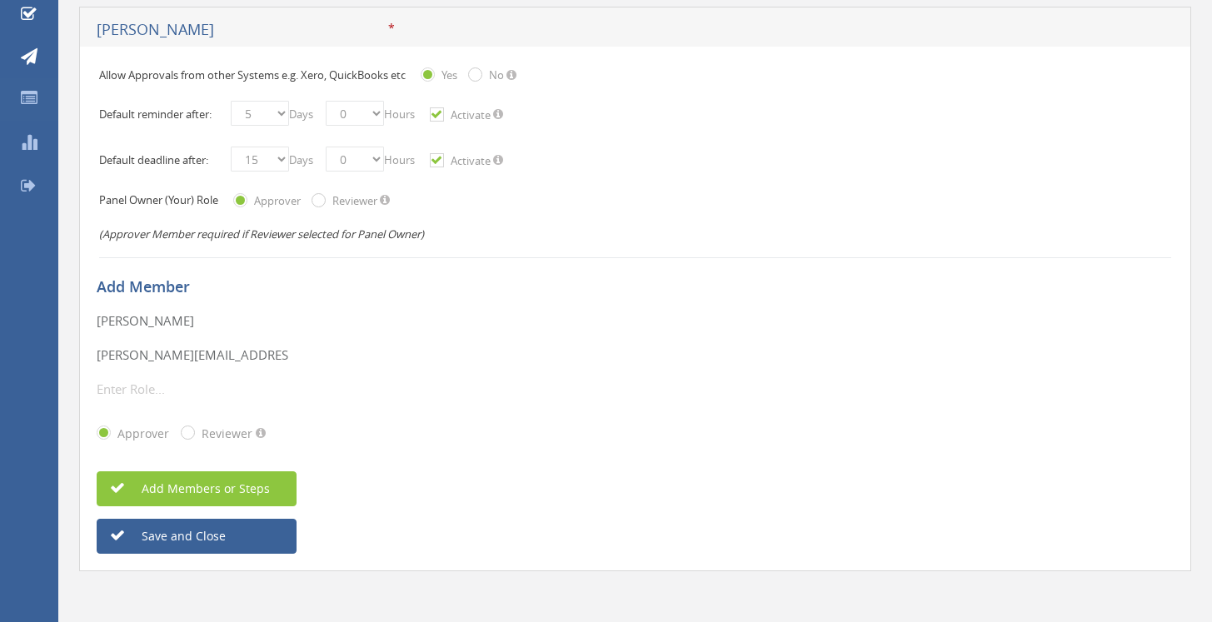
type input "[PERSON_NAME][EMAIL_ADDRESS][PERSON_NAME][DOMAIN_NAME]"
click at [149, 386] on input "text" at bounding box center [193, 389] width 192 height 22
type input "P"
type input "Executive Assistant"
click at [201, 486] on span "Add Members or Steps" at bounding box center [188, 489] width 164 height 16
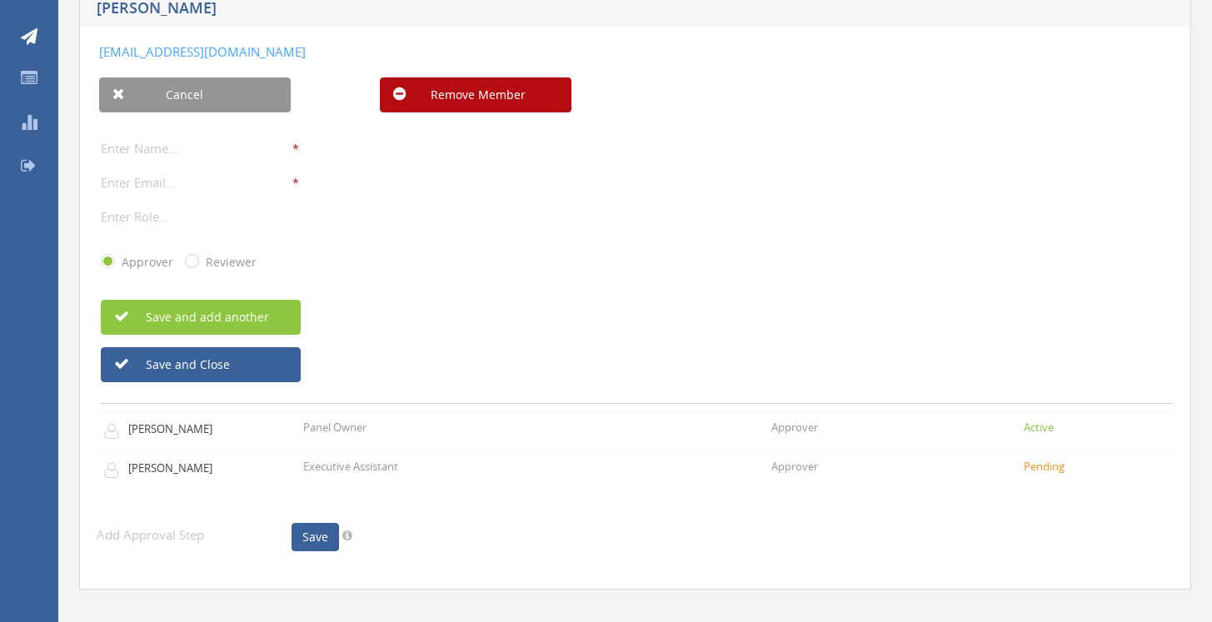
scroll to position [142, 0]
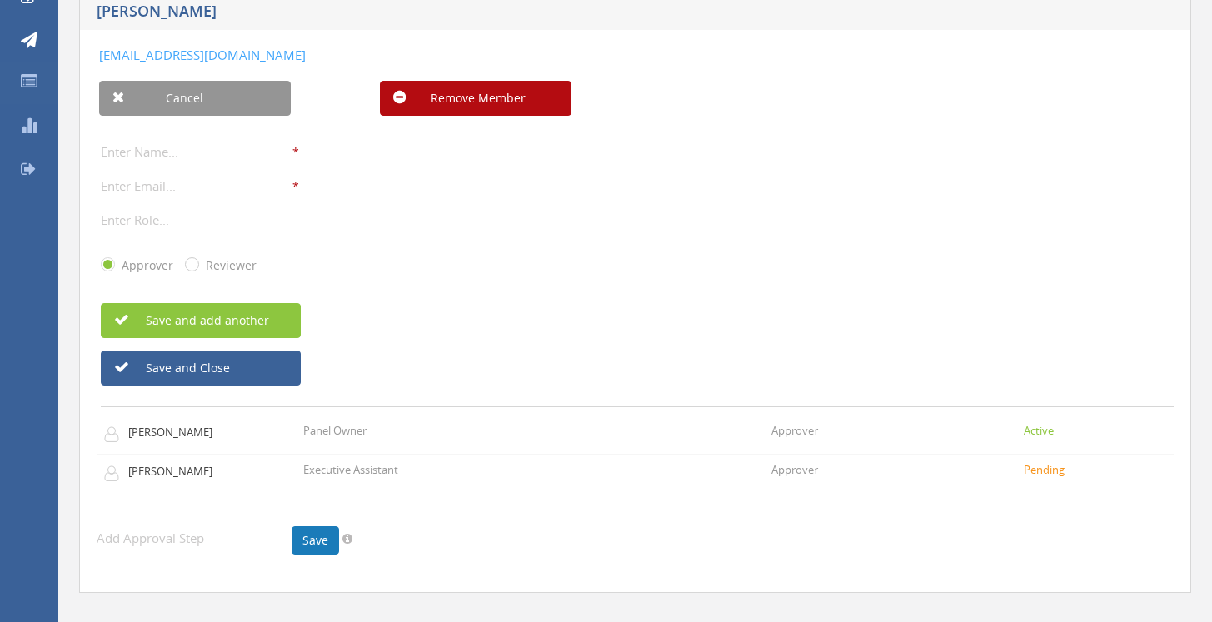
click at [316, 540] on link "Save" at bounding box center [314, 540] width 47 height 28
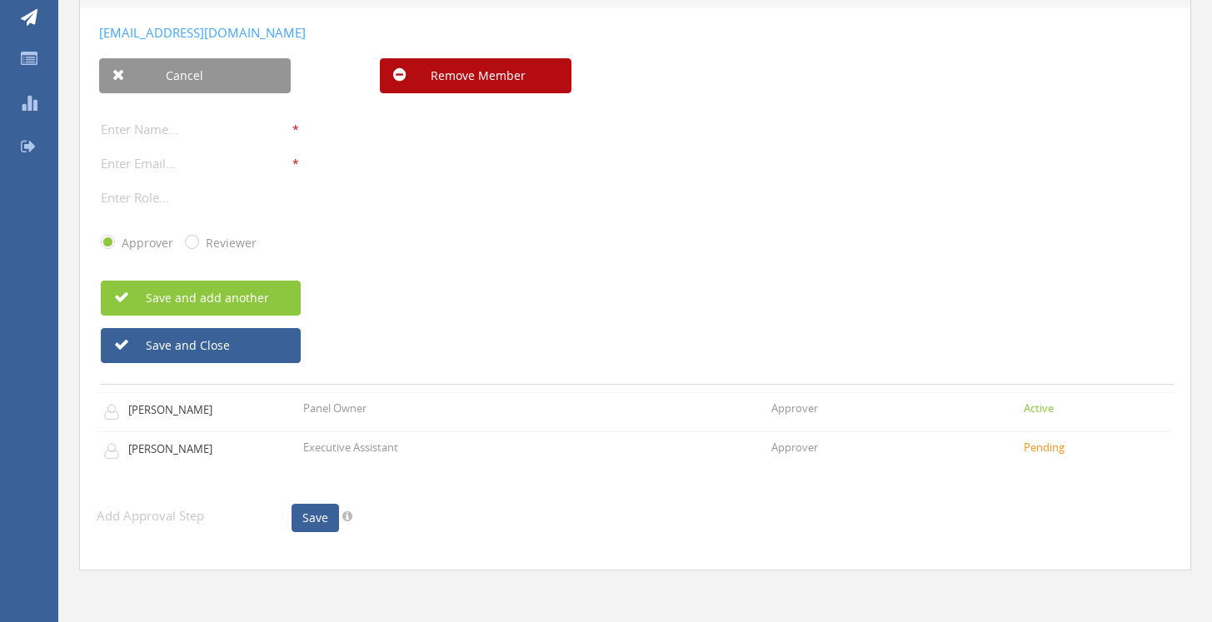
scroll to position [0, 0]
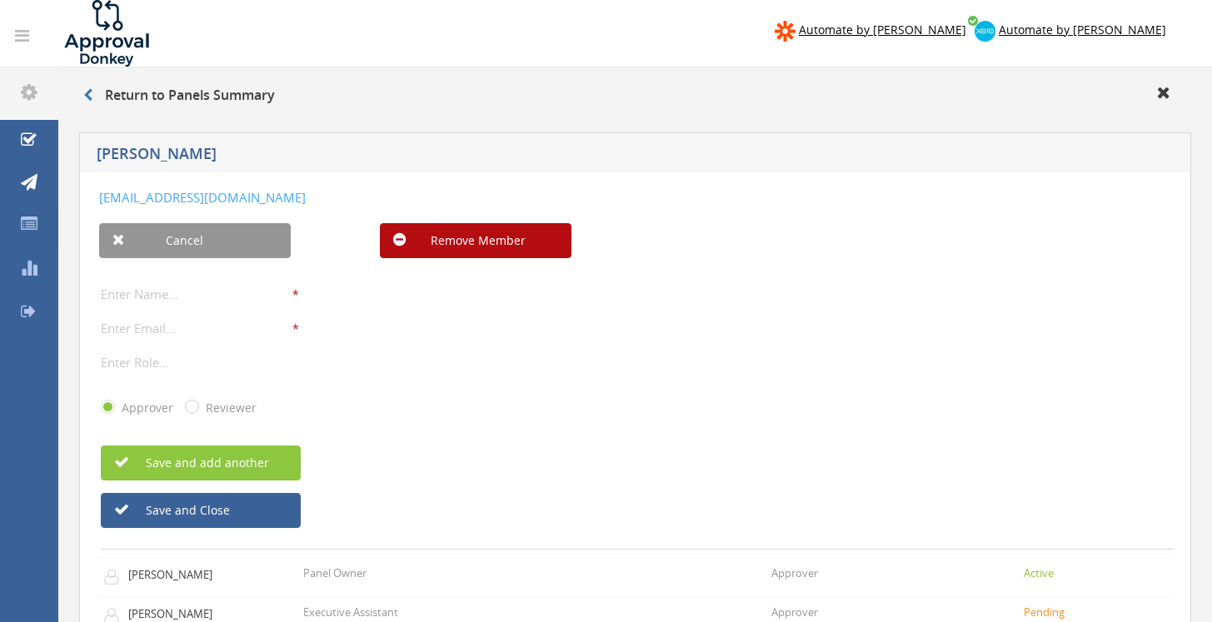
click at [33, 220] on icon at bounding box center [29, 224] width 17 height 17
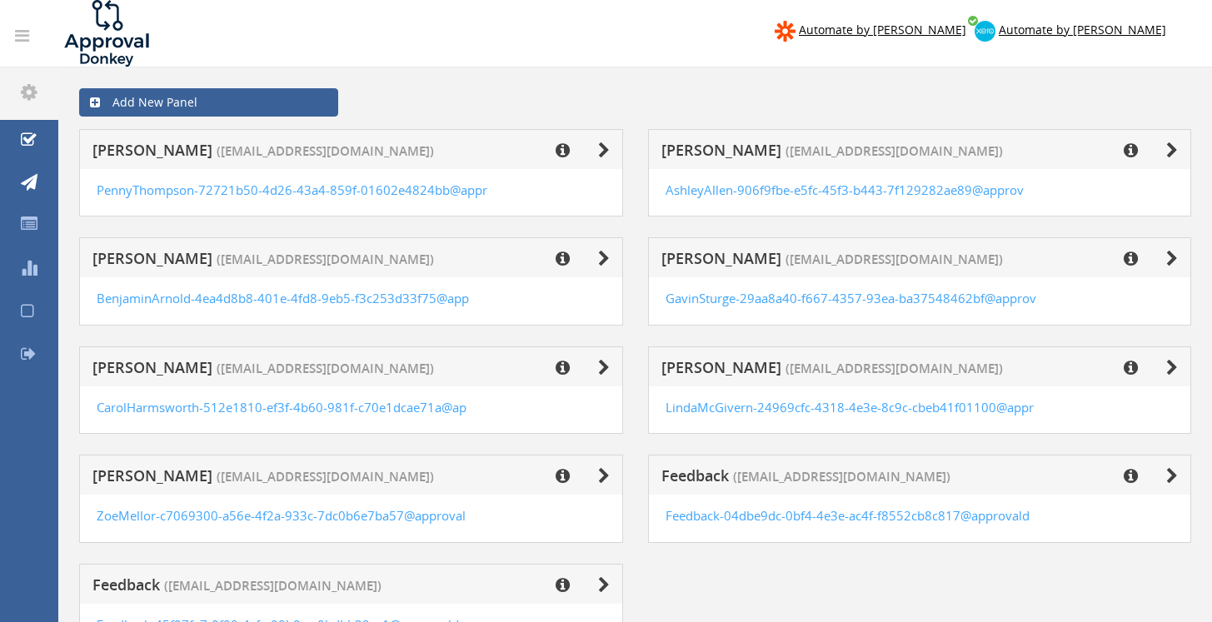
click at [1134, 366] on icon at bounding box center [1130, 368] width 14 height 17
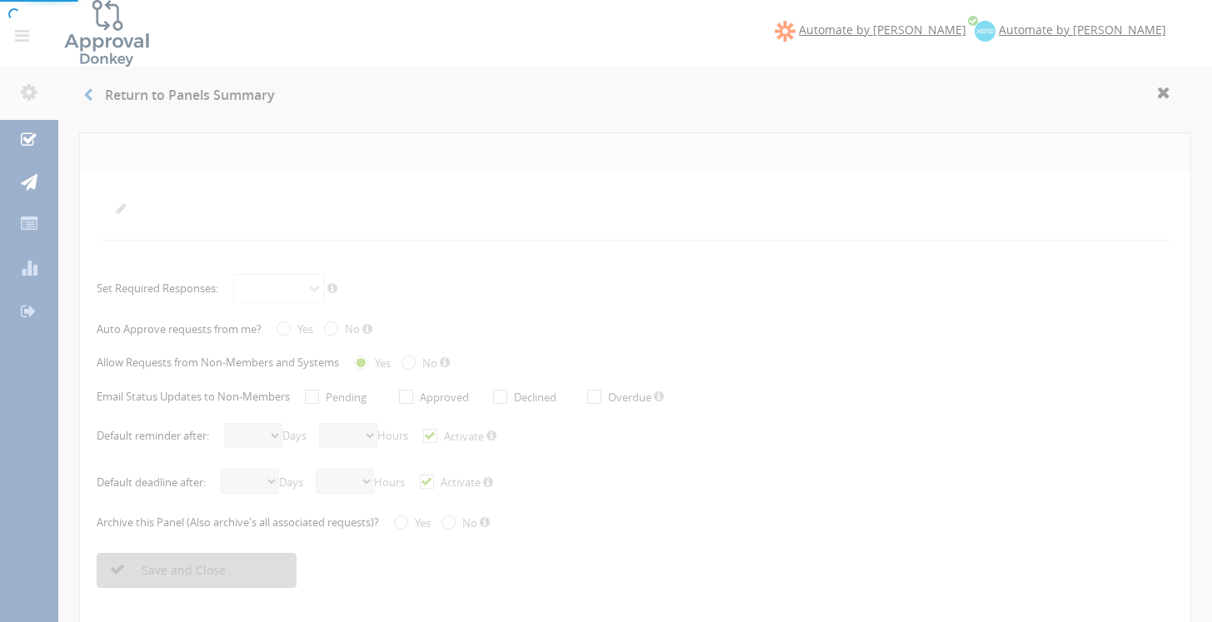
radio input "true"
select select "number:5"
select select "number:0"
checkbox input "true"
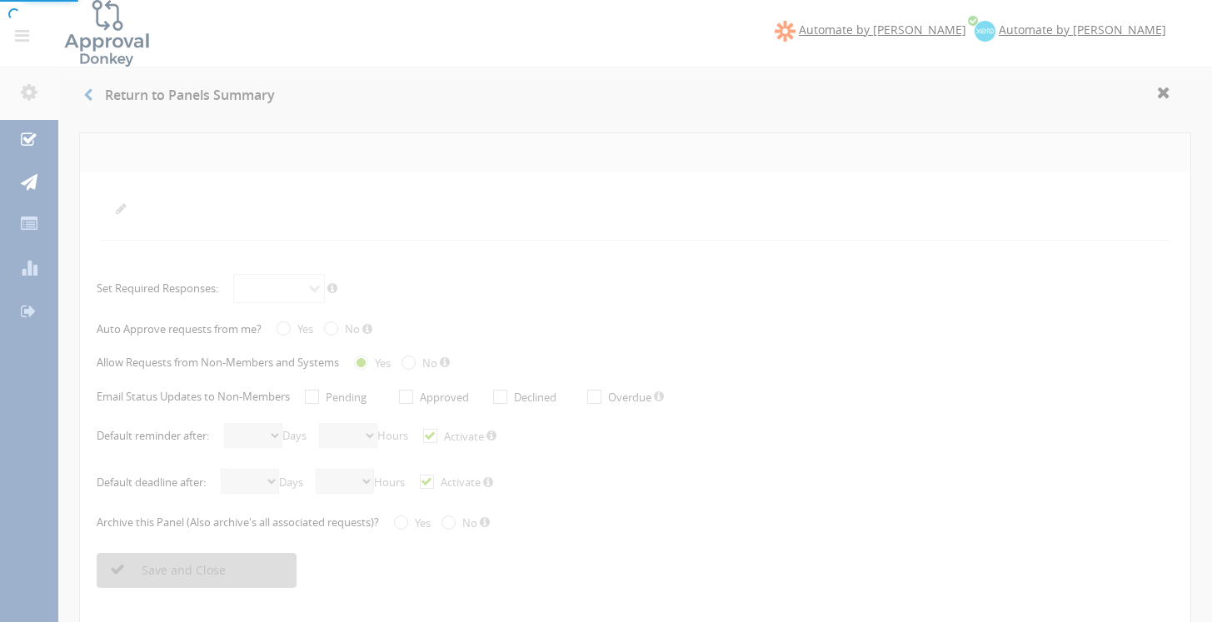
select select "number:15"
select select "number:0"
checkbox input "true"
radio input "true"
select select "number:0"
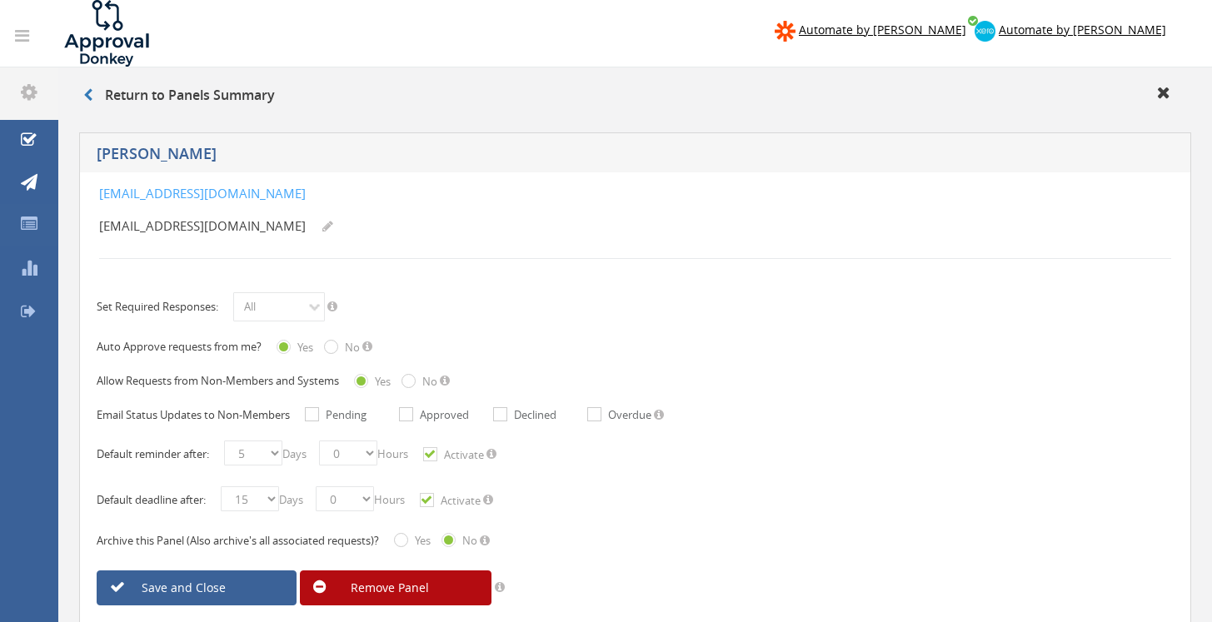
click at [197, 191] on link "[EMAIL_ADDRESS][DOMAIN_NAME]" at bounding box center [202, 193] width 207 height 17
click at [306, 194] on link "[EMAIL_ADDRESS][DOMAIN_NAME]" at bounding box center [202, 193] width 207 height 17
click at [89, 94] on icon at bounding box center [87, 94] width 9 height 13
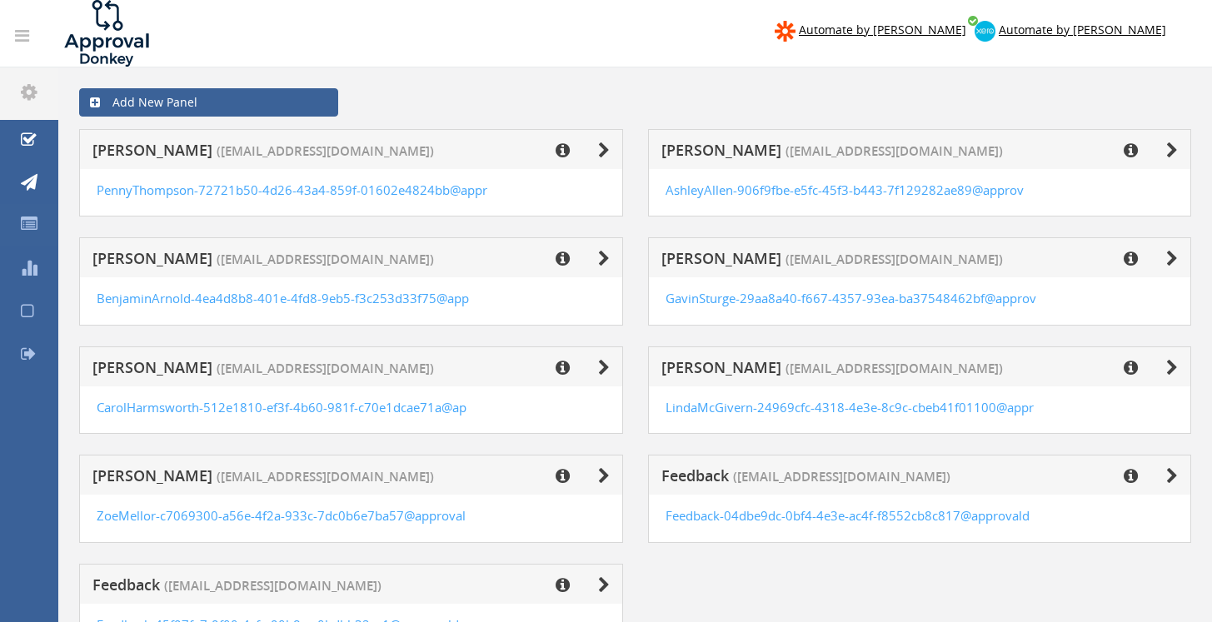
click at [22, 221] on icon at bounding box center [29, 224] width 17 height 17
click at [27, 222] on icon at bounding box center [29, 224] width 17 height 17
click at [1089, 28] on span "Automate by [PERSON_NAME]" at bounding box center [1081, 30] width 167 height 16
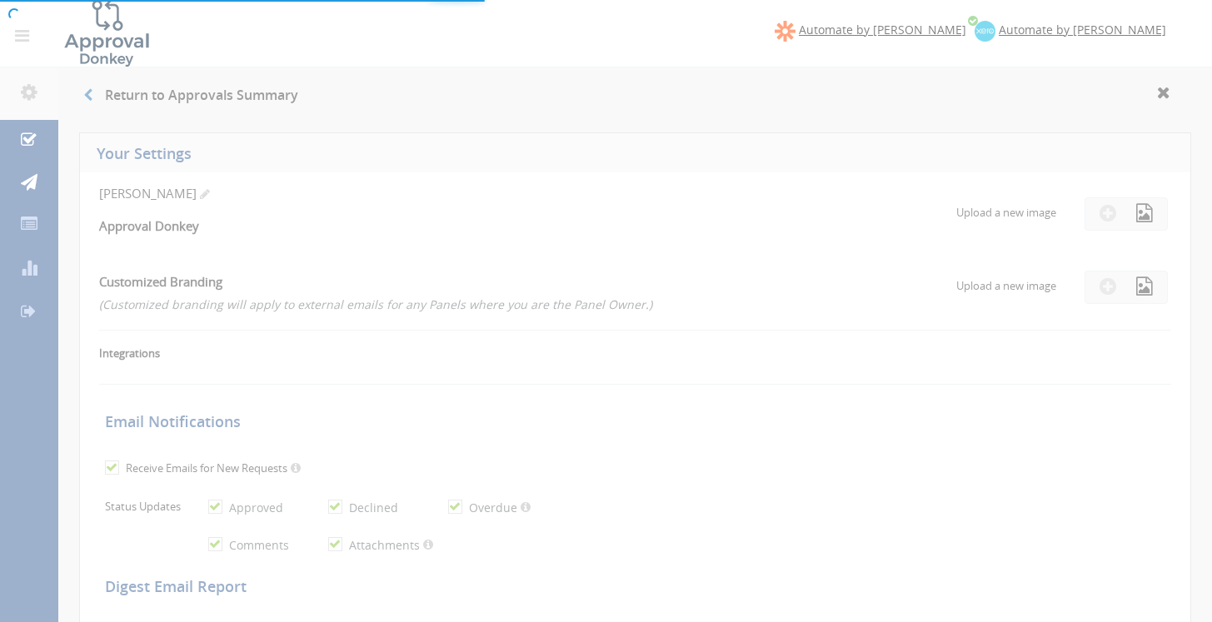
checkbox input "true"
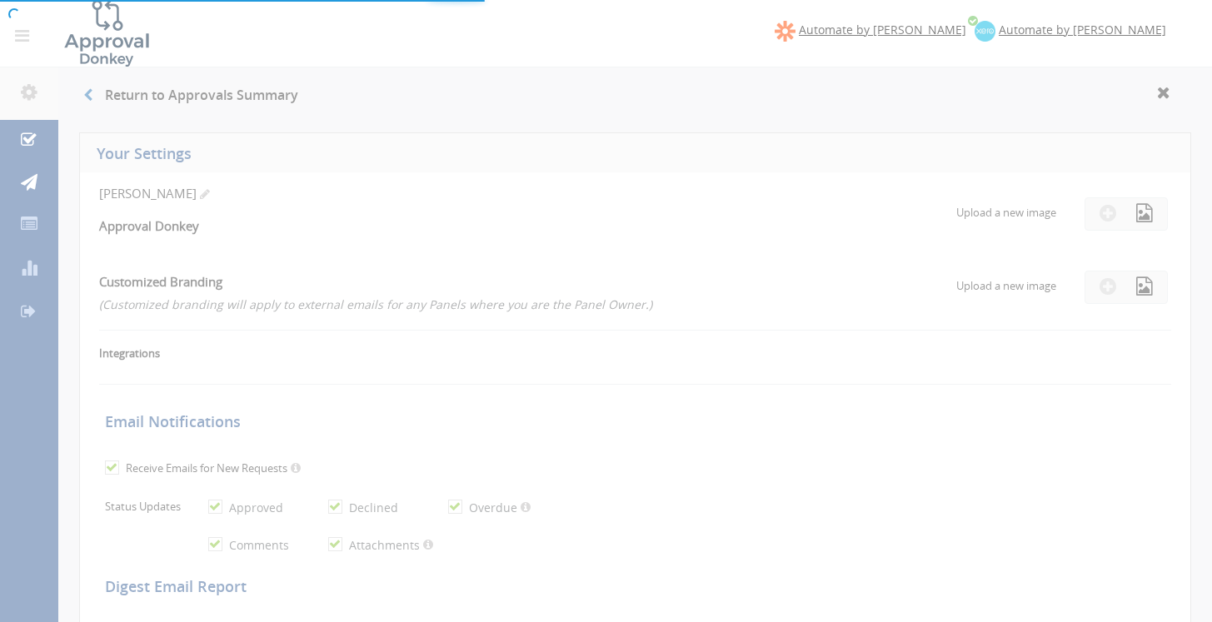
select select "number:1"
checkbox input "true"
type input "[DATE]"
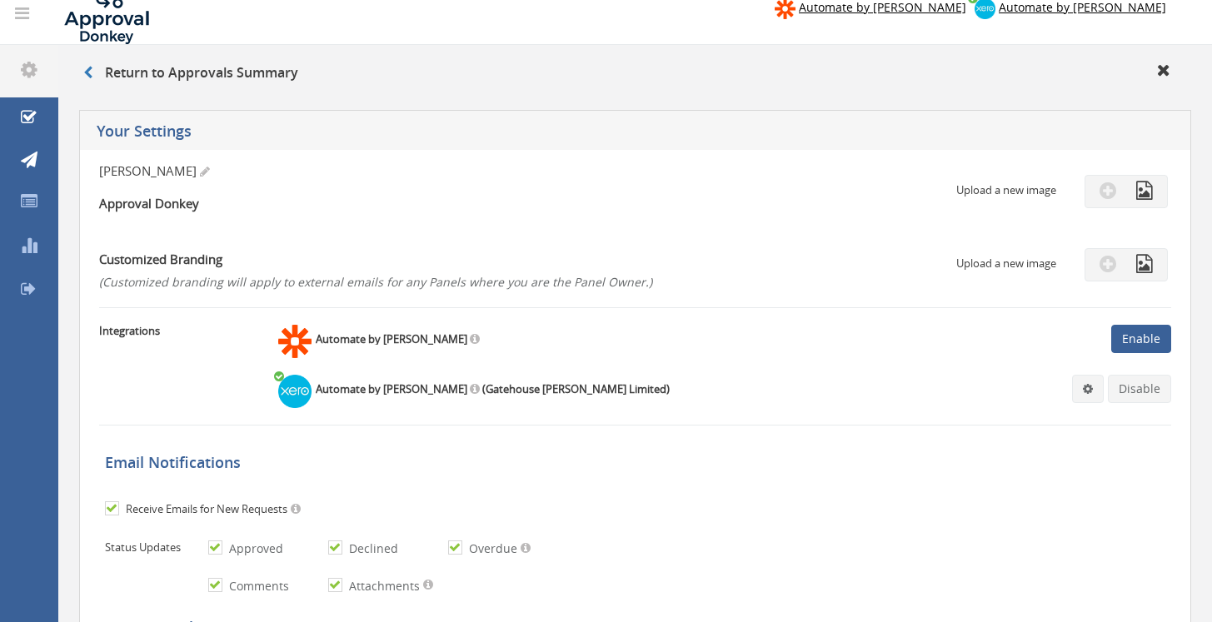
scroll to position [221, 0]
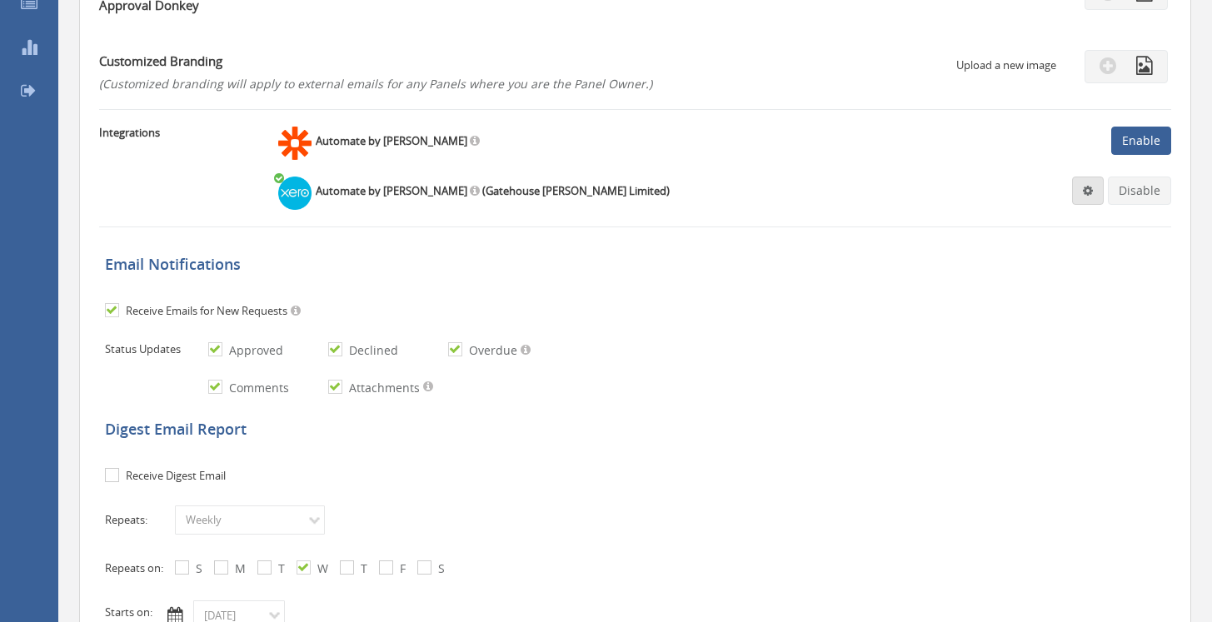
click at [1083, 190] on link at bounding box center [1088, 191] width 32 height 28
click at [1007, 224] on link "Settings" at bounding box center [1037, 223] width 127 height 26
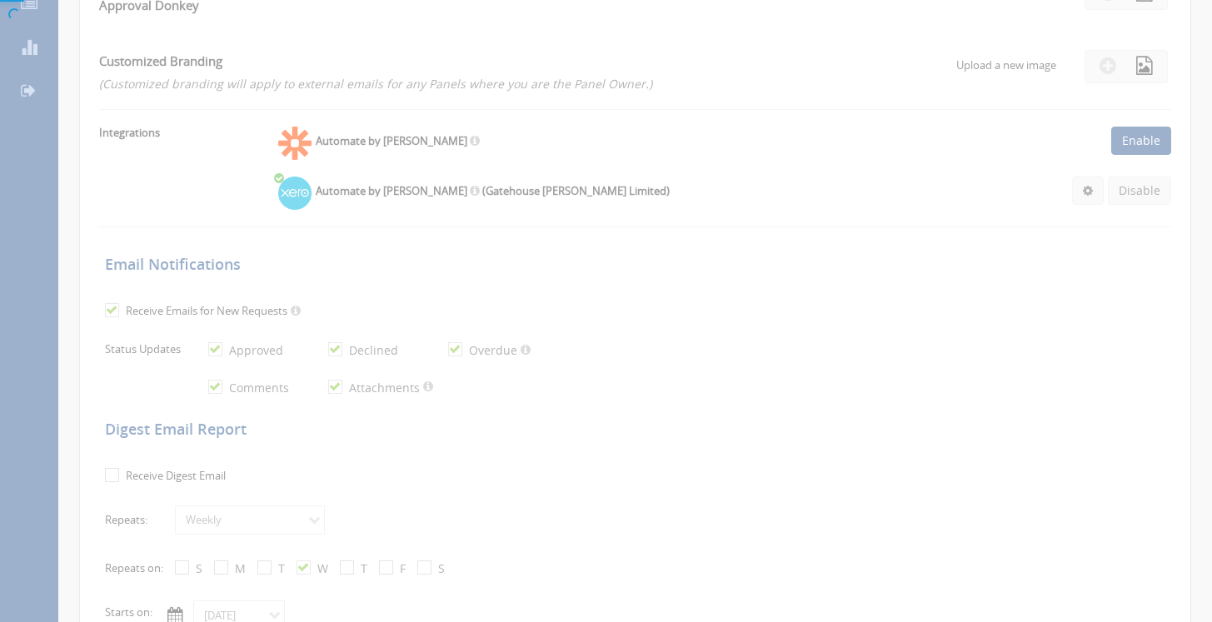
scroll to position [67, 0]
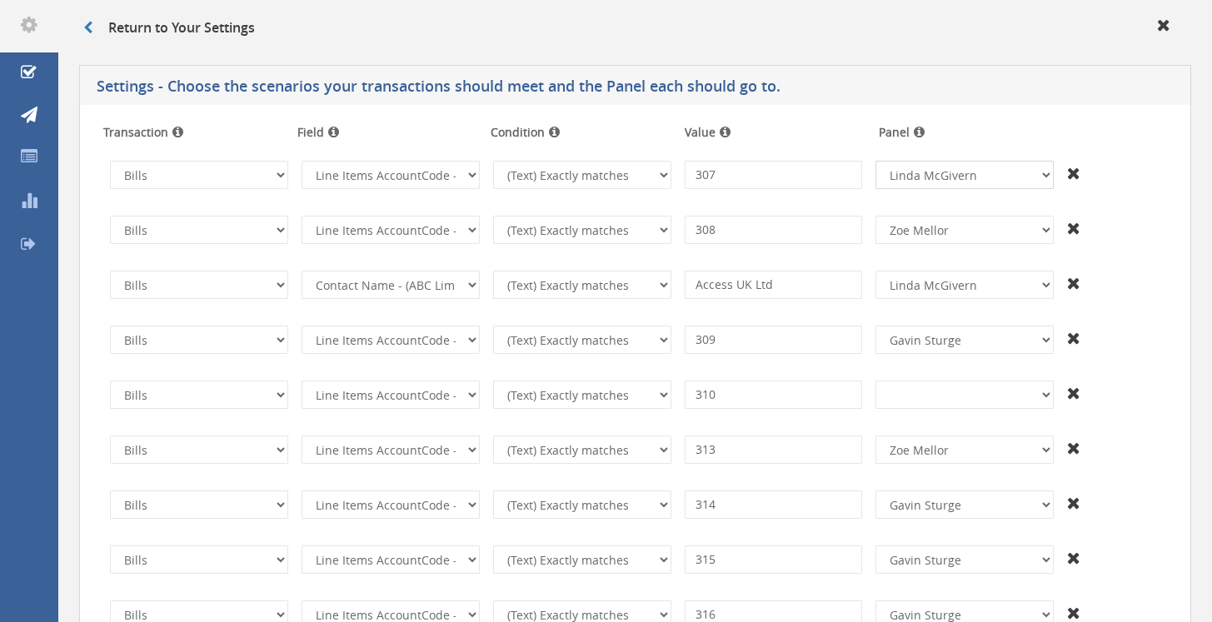
select select "number:14070"
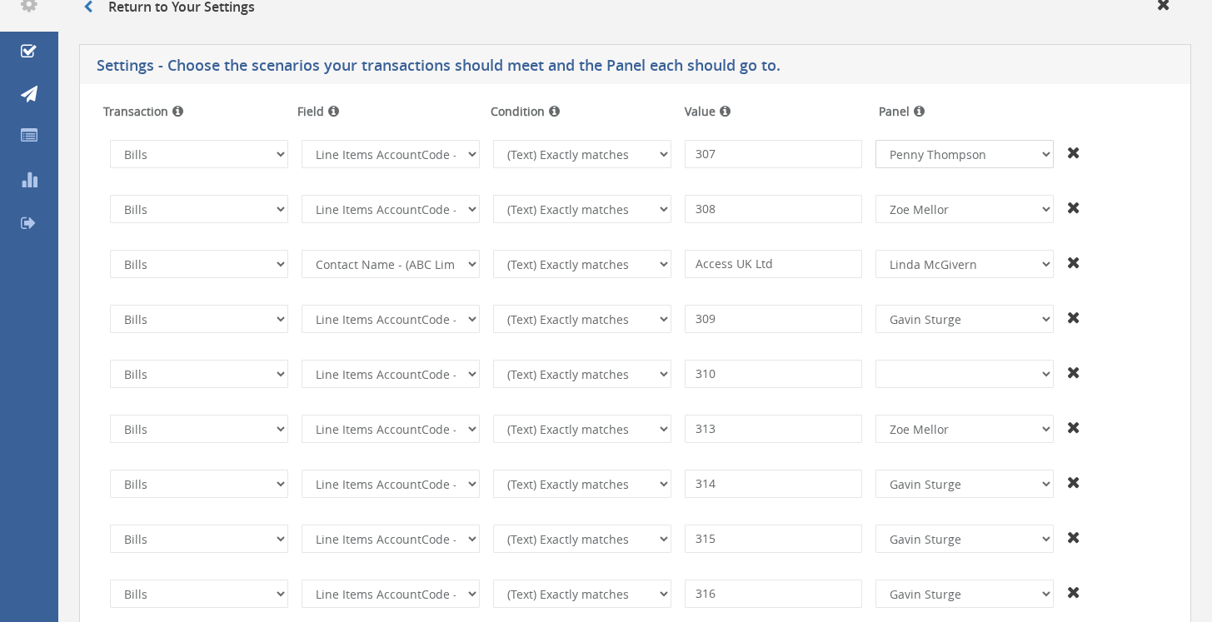
scroll to position [92, 0]
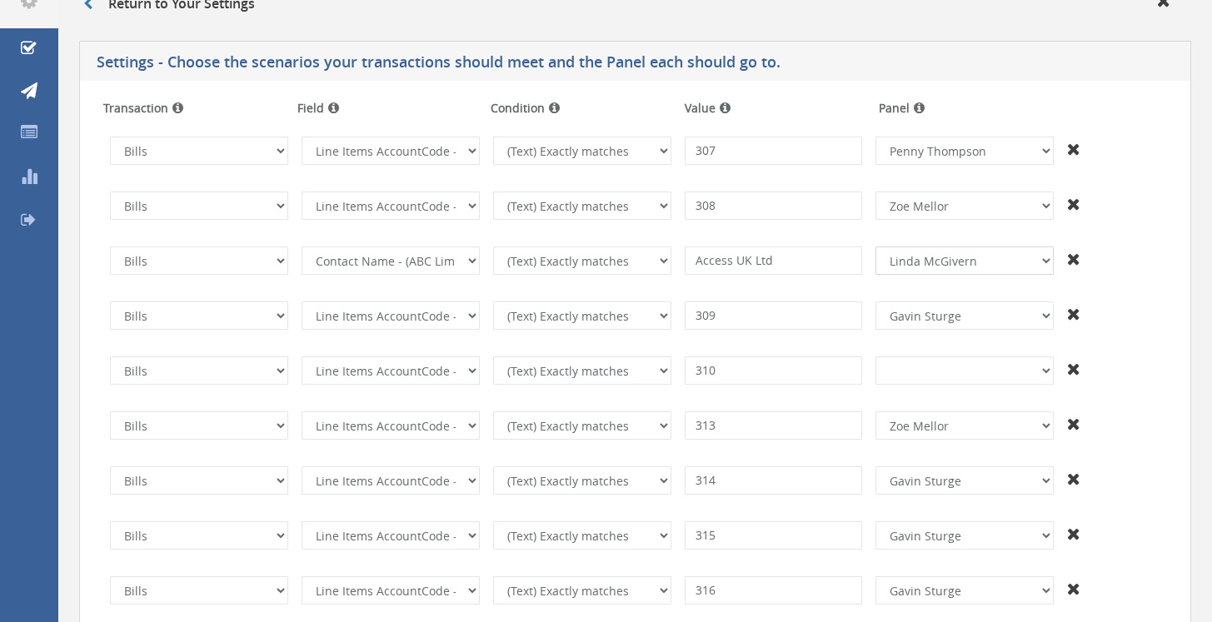
select select "number:14070"
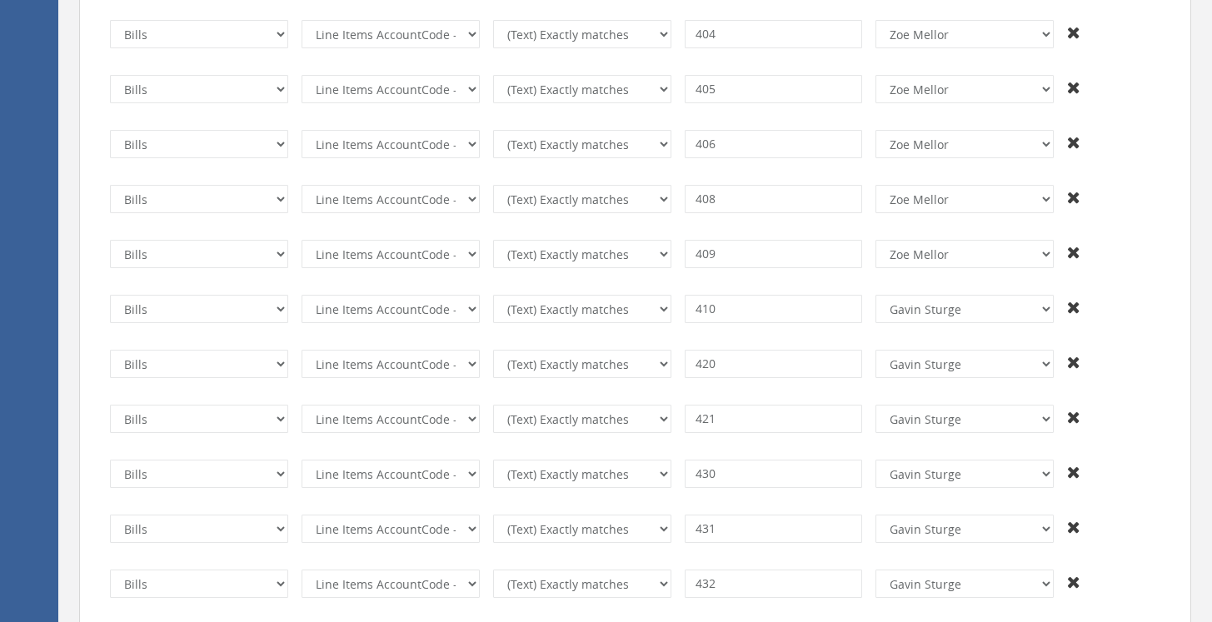
scroll to position [4336, 0]
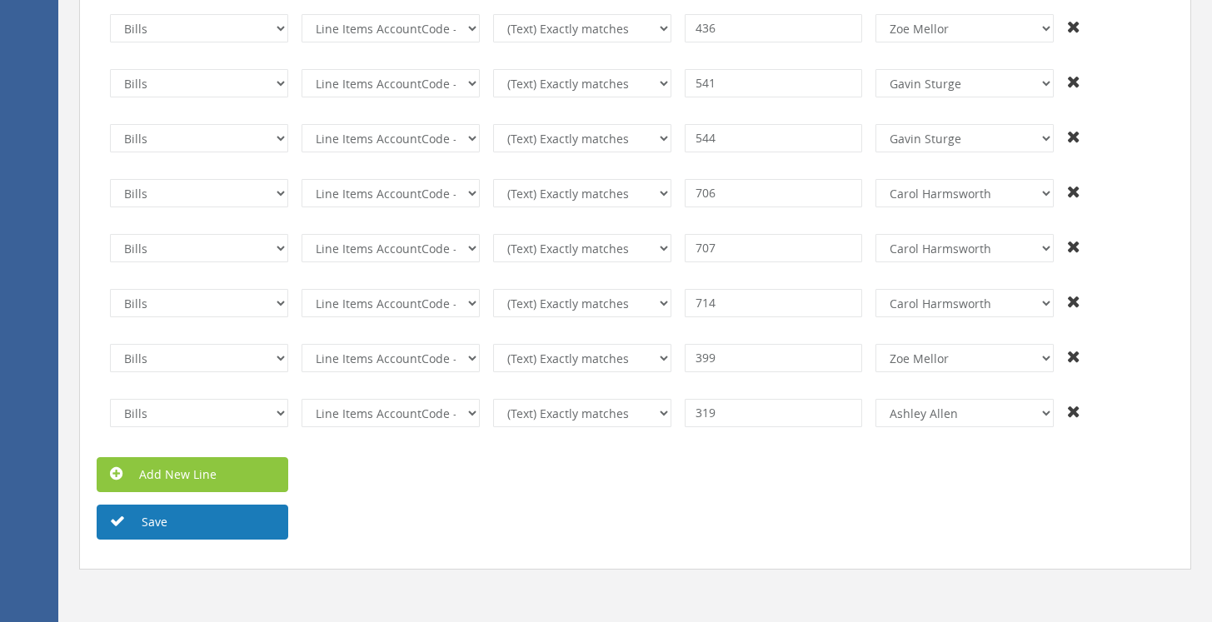
click at [169, 519] on button "Save" at bounding box center [193, 522] width 192 height 35
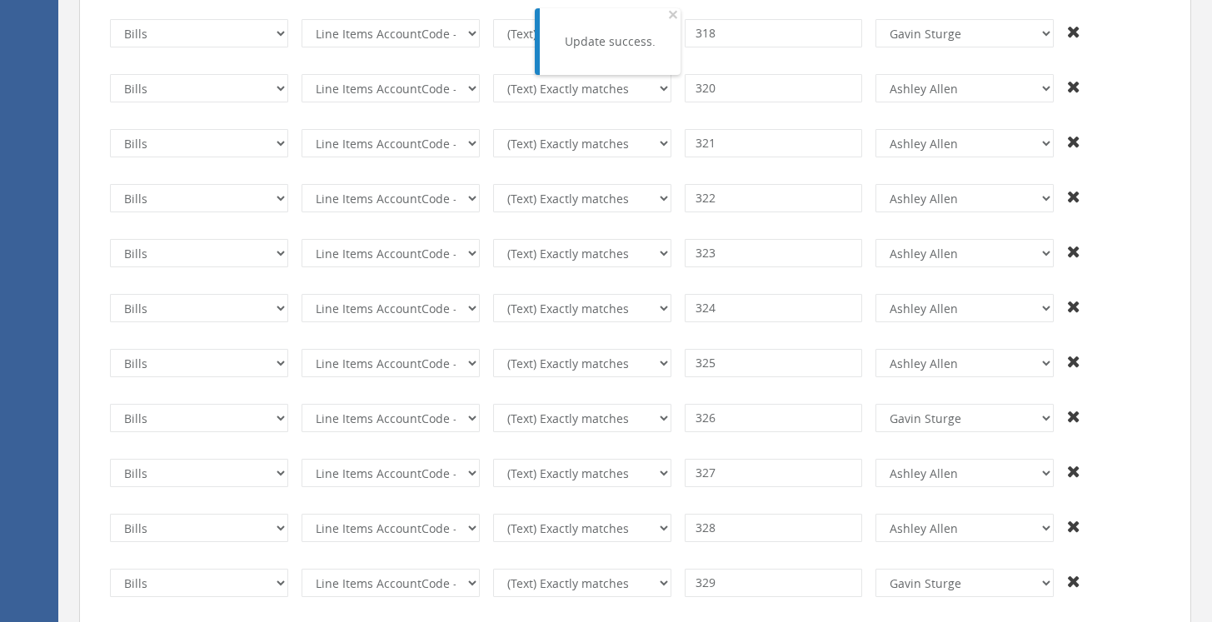
scroll to position [0, 0]
